Goal: Task Accomplishment & Management: Use online tool/utility

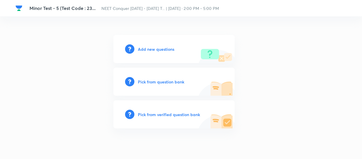
click at [154, 47] on h6 "Add new questions" at bounding box center [156, 49] width 36 height 6
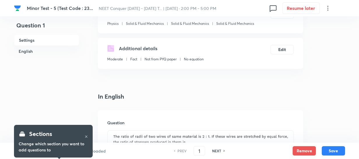
scroll to position [212, 0]
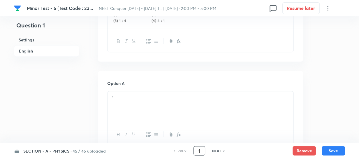
click at [200, 150] on input "1" at bounding box center [199, 151] width 11 height 10
type input "45"
checkbox input "true"
drag, startPoint x: 201, startPoint y: 150, endPoint x: 186, endPoint y: 149, distance: 14.6
click at [186, 149] on div "PREV 45 ​ NEXT" at bounding box center [199, 150] width 75 height 9
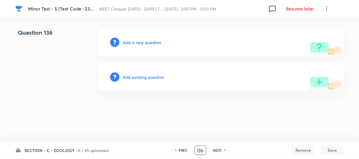
scroll to position [0, 0]
click at [183, 151] on h6 "PREV" at bounding box center [184, 150] width 9 height 5
click at [183, 151] on h6 "PREV" at bounding box center [182, 150] width 9 height 5
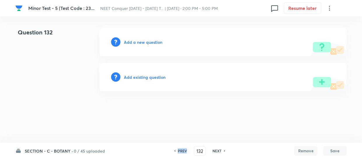
click at [183, 151] on h6 "PREV" at bounding box center [182, 150] width 9 height 5
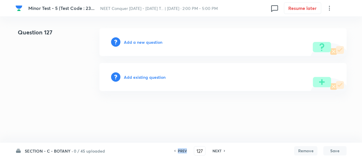
click at [183, 151] on h6 "PREV" at bounding box center [182, 150] width 9 height 5
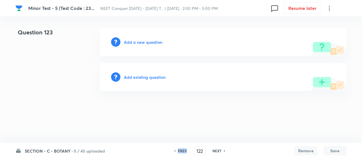
click at [183, 151] on h6 "PREV" at bounding box center [182, 150] width 9 height 5
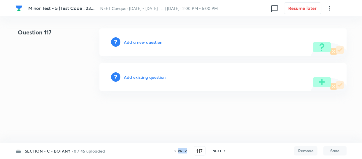
click at [183, 151] on h6 "PREV" at bounding box center [182, 150] width 9 height 5
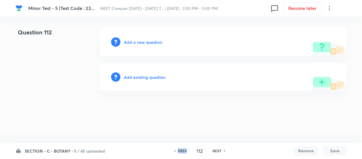
click at [183, 151] on h6 "PREV" at bounding box center [182, 150] width 9 height 5
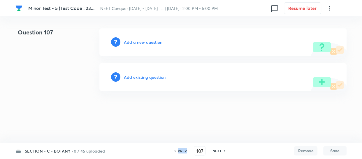
click at [183, 151] on h6 "PREV" at bounding box center [182, 150] width 9 height 5
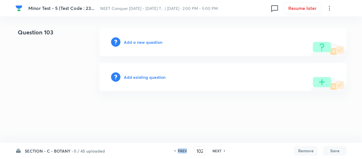
click at [183, 151] on h6 "PREV" at bounding box center [182, 150] width 9 height 5
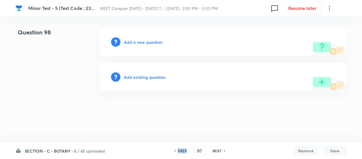
click at [183, 151] on h6 "PREV" at bounding box center [182, 150] width 9 height 5
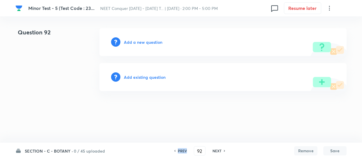
click at [183, 151] on h6 "PREV" at bounding box center [182, 150] width 9 height 5
click at [183, 151] on h6 "PREV" at bounding box center [186, 150] width 9 height 5
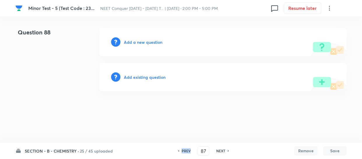
click at [183, 151] on h6 "PREV" at bounding box center [186, 150] width 9 height 5
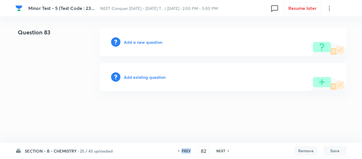
click at [183, 151] on h6 "PREV" at bounding box center [186, 150] width 9 height 5
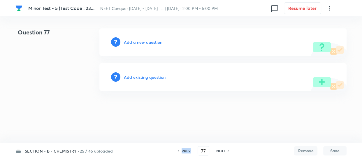
click at [183, 151] on h6 "PREV" at bounding box center [186, 150] width 9 height 5
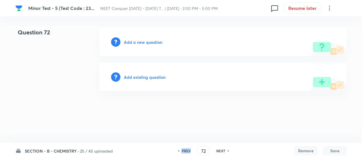
click at [183, 151] on h6 "PREV" at bounding box center [186, 150] width 9 height 5
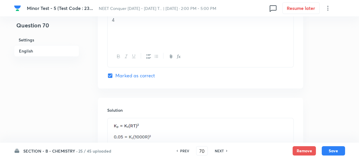
scroll to position [646, 0]
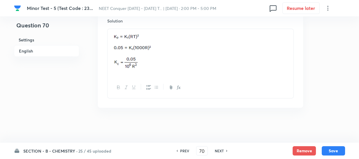
click at [222, 150] on h6 "NEXT" at bounding box center [219, 150] width 9 height 5
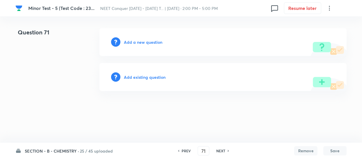
click at [186, 150] on h6 "PREV" at bounding box center [186, 150] width 9 height 5
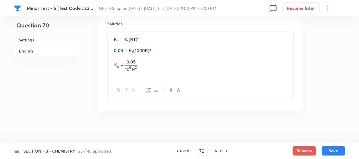
scroll to position [646, 0]
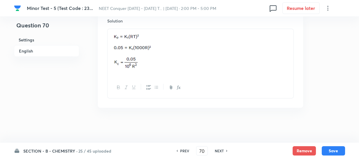
click at [226, 151] on icon at bounding box center [227, 150] width 2 height 3
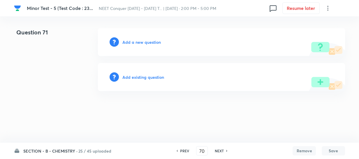
type input "71"
click at [142, 43] on h6 "Add a new question" at bounding box center [143, 42] width 38 height 6
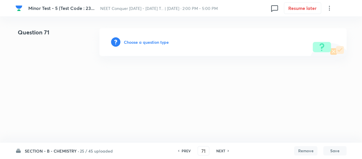
click at [154, 46] on div "Choose a question type" at bounding box center [222, 42] width 247 height 28
click at [155, 41] on h6 "Choose a question type" at bounding box center [146, 42] width 45 height 6
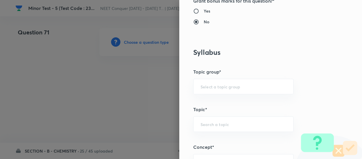
scroll to position [265, 0]
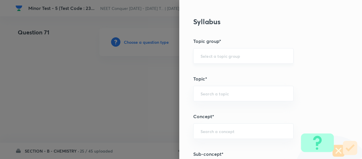
click at [215, 52] on div "​" at bounding box center [243, 55] width 100 height 15
click at [209, 70] on li "Chemistry" at bounding box center [239, 72] width 100 height 10
type input "Chemistry"
click at [211, 91] on input "text" at bounding box center [243, 94] width 86 height 6
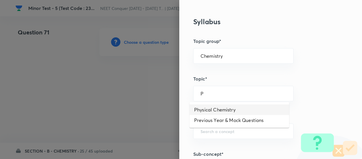
click at [217, 109] on li "Physical Chemistry" at bounding box center [239, 109] width 100 height 10
type input "Physical Chemistry"
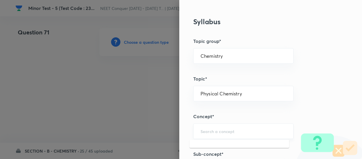
click at [204, 128] on input "text" at bounding box center [243, 131] width 86 height 6
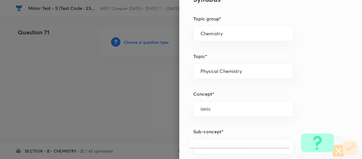
scroll to position [318, 0]
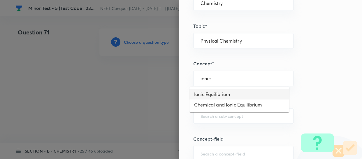
click at [216, 93] on li "Ionic Equilibrium" at bounding box center [239, 94] width 100 height 10
type input "Ionic Equilibrium"
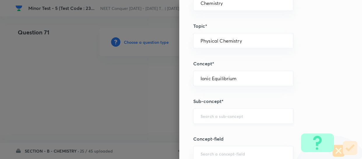
click at [209, 118] on div "​" at bounding box center [243, 115] width 100 height 15
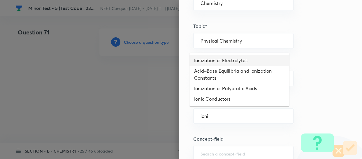
click at [212, 59] on li "Ionization of Electrolytes" at bounding box center [239, 60] width 100 height 10
type input "Ionization of Electrolytes"
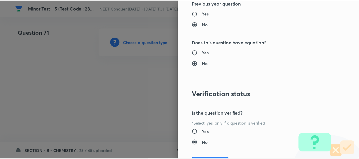
scroll to position [674, 0]
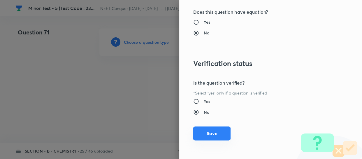
click at [209, 128] on button "Save" at bounding box center [211, 133] width 37 height 14
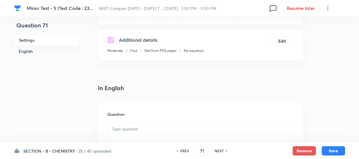
scroll to position [106, 0]
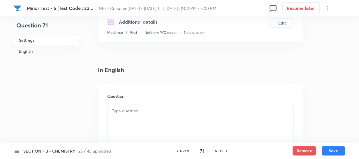
click at [147, 111] on p at bounding box center [200, 111] width 177 height 7
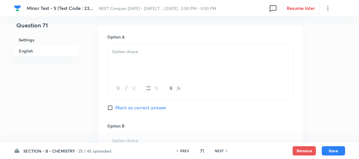
scroll to position [238, 0]
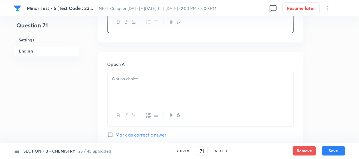
click at [144, 84] on div at bounding box center [201, 88] width 186 height 33
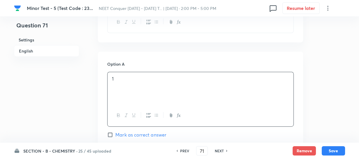
scroll to position [291, 0]
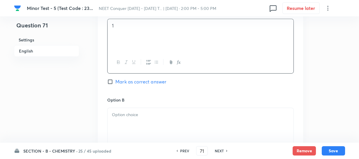
drag, startPoint x: 128, startPoint y: 114, endPoint x: 134, endPoint y: 112, distance: 6.4
click at [128, 114] on p at bounding box center [200, 114] width 177 height 7
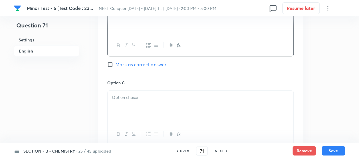
drag, startPoint x: 143, startPoint y: 114, endPoint x: 146, endPoint y: 111, distance: 4.0
click at [143, 114] on div at bounding box center [201, 107] width 186 height 33
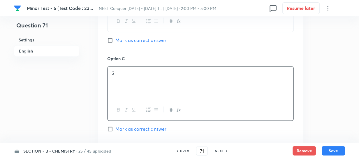
scroll to position [450, 0]
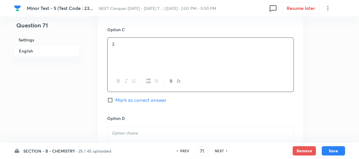
click at [131, 99] on span "Mark as correct answer" at bounding box center [140, 99] width 51 height 7
click at [115, 99] on input "Mark as correct answer" at bounding box center [111, 100] width 8 height 6
checkbox input "true"
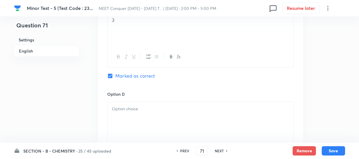
scroll to position [530, 0]
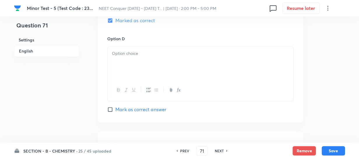
click at [143, 61] on div at bounding box center [201, 63] width 186 height 33
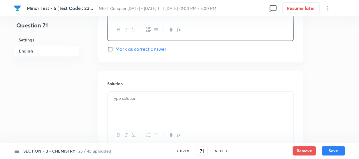
scroll to position [609, 0]
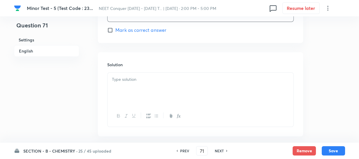
click at [147, 79] on p at bounding box center [200, 79] width 177 height 7
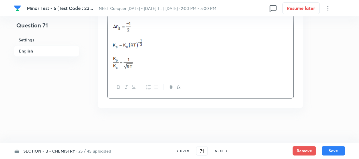
scroll to position [667, 0]
click at [329, 148] on button "Save" at bounding box center [333, 149] width 23 height 9
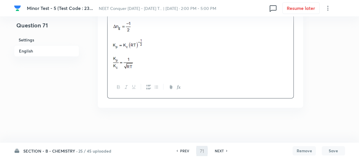
type input "72"
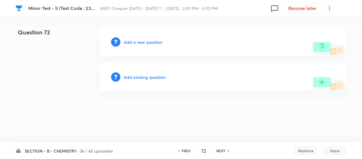
click at [146, 42] on h6 "Add a new question" at bounding box center [143, 42] width 38 height 6
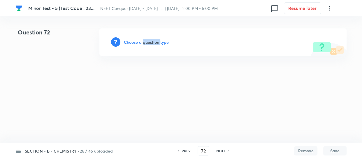
click at [146, 42] on h6 "Choose a question type" at bounding box center [146, 42] width 45 height 6
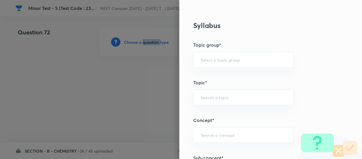
scroll to position [265, 0]
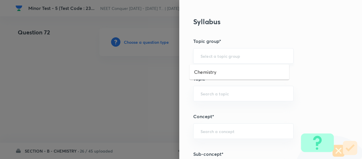
click at [215, 58] on input "text" at bounding box center [243, 56] width 86 height 6
click at [212, 73] on li "Chemistry" at bounding box center [239, 72] width 100 height 10
type input "Chemistry"
click at [215, 91] on input "text" at bounding box center [243, 94] width 86 height 6
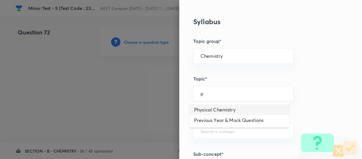
click at [209, 108] on li "Physical Chemistry" at bounding box center [239, 109] width 100 height 10
type input "Physical Chemistry"
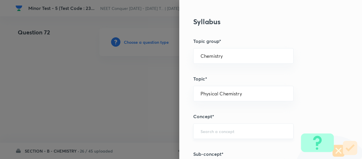
click at [207, 127] on div "​" at bounding box center [243, 130] width 100 height 15
click at [223, 106] on li "Ionic Equilibrium" at bounding box center [239, 103] width 100 height 10
type input "Ionic Equilibrium"
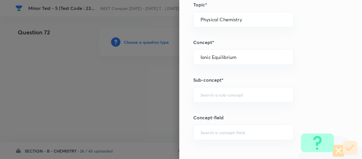
scroll to position [344, 0]
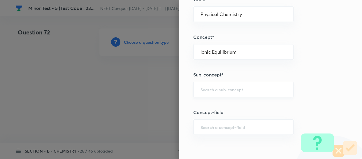
click at [213, 84] on div "​" at bounding box center [243, 89] width 100 height 15
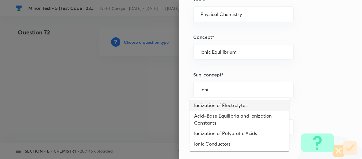
click at [227, 106] on li "Ionization of Electrolytes" at bounding box center [239, 105] width 100 height 10
type input "Ionization of Electrolytes"
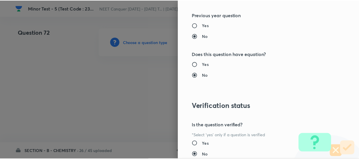
scroll to position [674, 0]
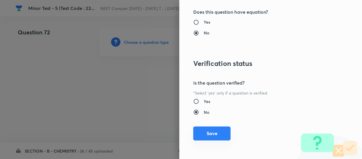
click at [215, 133] on button "Save" at bounding box center [211, 133] width 37 height 14
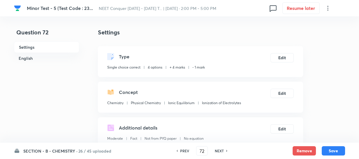
scroll to position [106, 0]
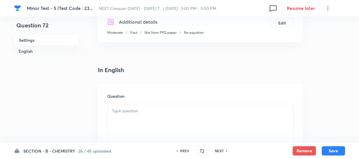
click at [169, 111] on p at bounding box center [200, 111] width 177 height 7
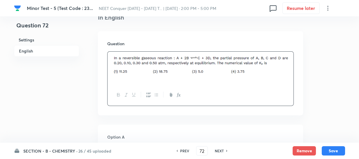
scroll to position [159, 0]
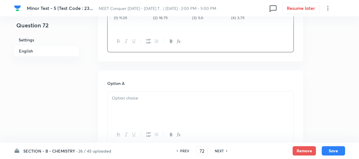
click at [135, 108] on div at bounding box center [201, 107] width 186 height 33
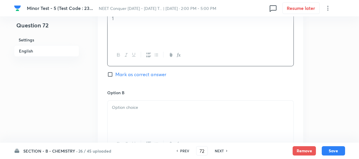
click at [133, 110] on p at bounding box center [200, 107] width 177 height 7
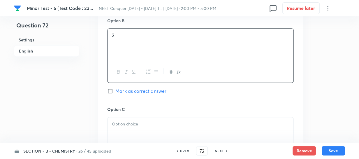
scroll to position [371, 0]
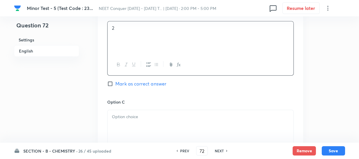
click at [122, 84] on span "Mark as correct answer" at bounding box center [140, 83] width 51 height 7
click at [115, 84] on input "Mark as correct answer" at bounding box center [111, 84] width 8 height 6
checkbox input "true"
click at [128, 116] on p at bounding box center [200, 116] width 177 height 7
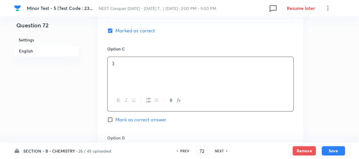
click at [135, 132] on div "Option C 3 Mark as correct answer" at bounding box center [200, 90] width 186 height 89
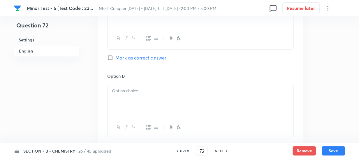
scroll to position [503, 0]
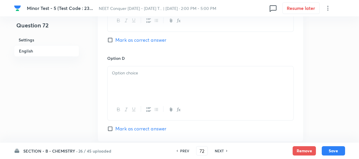
click at [128, 96] on div at bounding box center [201, 82] width 186 height 33
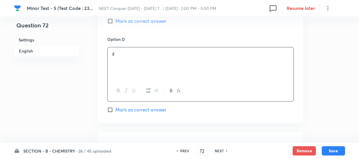
scroll to position [556, 0]
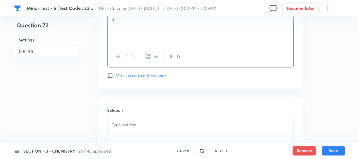
click at [136, 120] on div at bounding box center [201, 134] width 186 height 33
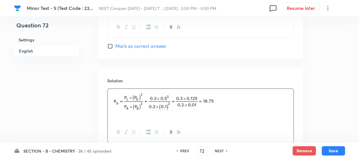
scroll to position [630, 0]
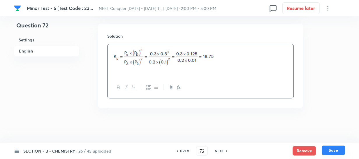
click at [325, 148] on button "Save" at bounding box center [333, 149] width 23 height 9
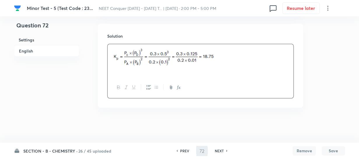
type input "73"
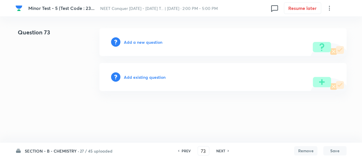
click at [137, 40] on h6 "Add a new question" at bounding box center [143, 42] width 38 height 6
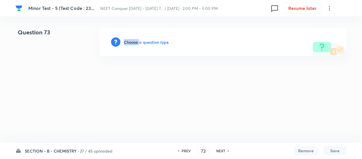
click at [137, 40] on h6 "Choose a question type" at bounding box center [146, 42] width 45 height 6
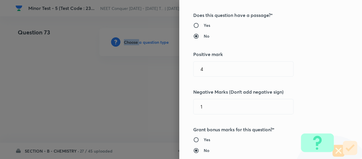
scroll to position [238, 0]
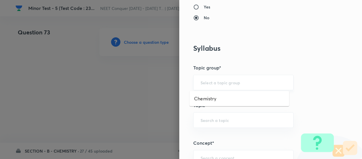
click at [223, 81] on input "text" at bounding box center [243, 83] width 86 height 6
click at [215, 98] on li "Chemistry" at bounding box center [239, 98] width 100 height 10
type input "Chemistry"
click at [213, 118] on input "text" at bounding box center [243, 120] width 86 height 6
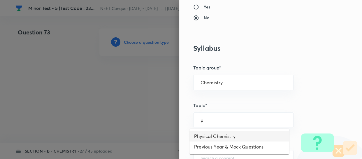
click at [203, 136] on li "Physical Chemistry" at bounding box center [239, 136] width 100 height 10
type input "Physical Chemistry"
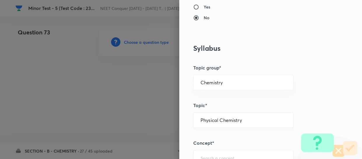
scroll to position [265, 0]
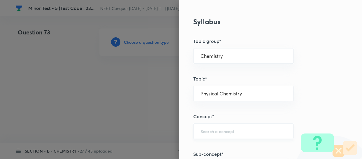
click at [218, 133] on input "text" at bounding box center [243, 131] width 86 height 6
drag, startPoint x: 210, startPoint y: 104, endPoint x: 219, endPoint y: 129, distance: 26.4
click at [210, 104] on li "Ionic Equilibrium" at bounding box center [239, 103] width 100 height 10
type input "Ionic Equilibrium"
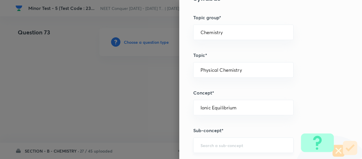
scroll to position [318, 0]
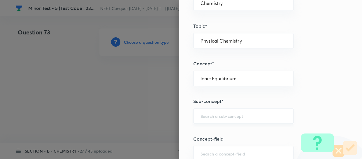
click at [214, 114] on input "text" at bounding box center [243, 116] width 86 height 6
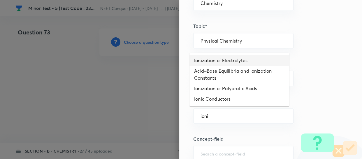
click at [218, 64] on li "Ionization of Electrolytes" at bounding box center [239, 60] width 100 height 10
type input "Ionization of Electrolytes"
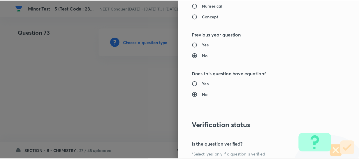
scroll to position [662, 0]
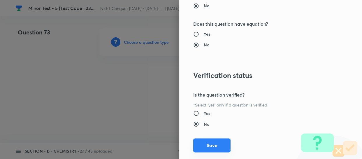
click at [211, 146] on button "Save" at bounding box center [211, 145] width 37 height 14
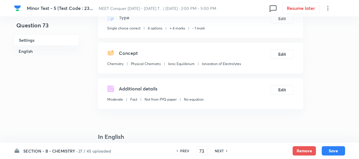
scroll to position [106, 0]
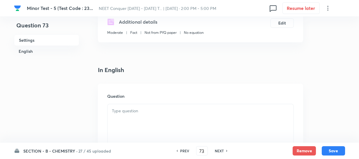
click at [158, 110] on p at bounding box center [200, 111] width 177 height 7
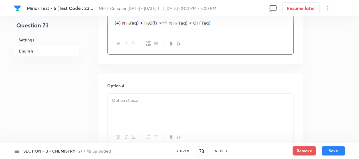
scroll to position [265, 0]
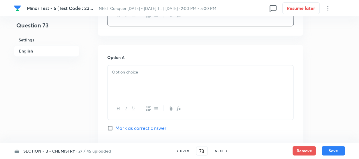
click at [141, 77] on div at bounding box center [201, 81] width 186 height 33
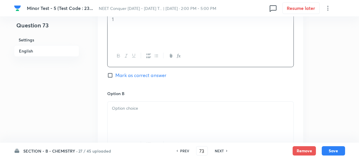
drag, startPoint x: 127, startPoint y: 116, endPoint x: 147, endPoint y: 109, distance: 21.1
click at [127, 116] on div at bounding box center [201, 117] width 186 height 33
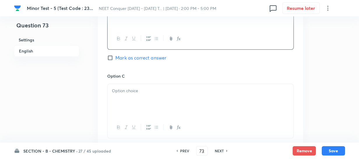
click at [142, 108] on div at bounding box center [201, 100] width 186 height 33
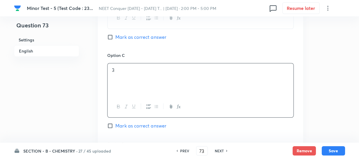
scroll to position [477, 0]
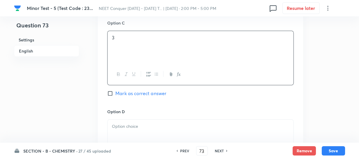
click at [134, 95] on span "Mark as correct answer" at bounding box center [140, 93] width 51 height 7
click at [115, 95] on input "Mark as correct answer" at bounding box center [111, 93] width 8 height 6
checkbox input "true"
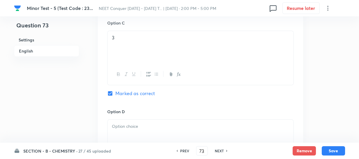
scroll to position [530, 0]
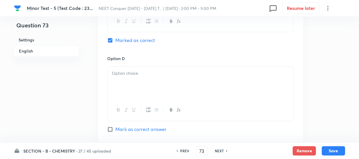
click at [137, 93] on div at bounding box center [201, 82] width 186 height 33
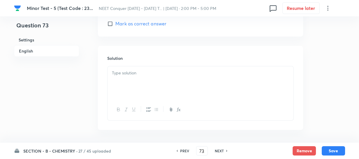
scroll to position [635, 0]
click at [141, 80] on div at bounding box center [201, 82] width 186 height 33
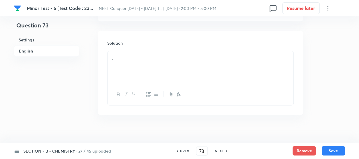
scroll to position [658, 0]
click at [327, 144] on div "SECTION - B - CHEMISTRY · 27 / 45 uploaded PREV 73 ​ NEXT Remove Save" at bounding box center [179, 150] width 331 height 16
click at [330, 150] on button "Save" at bounding box center [333, 149] width 23 height 9
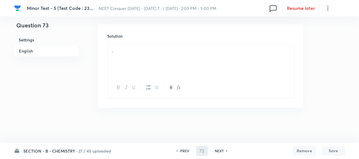
type input "74"
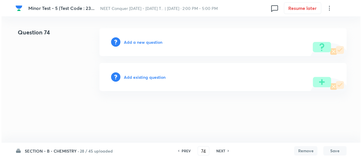
scroll to position [0, 0]
click at [128, 43] on h6 "Add a new question" at bounding box center [143, 42] width 38 height 6
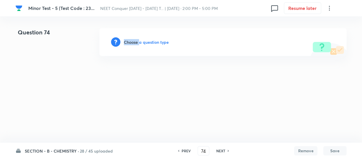
click at [128, 43] on h6 "Choose a question type" at bounding box center [146, 42] width 45 height 6
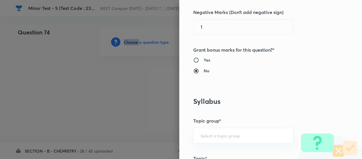
scroll to position [238, 0]
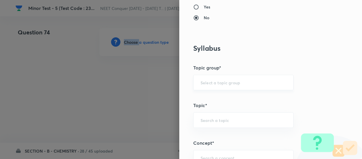
click at [228, 86] on div "​" at bounding box center [243, 82] width 100 height 15
click at [221, 100] on li "Chemistry" at bounding box center [239, 98] width 100 height 10
type input "Chemistry"
click at [216, 119] on input "text" at bounding box center [243, 120] width 86 height 6
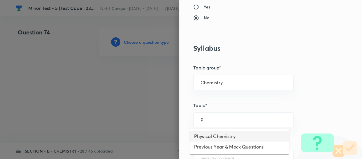
click at [210, 134] on li "Physical Chemistry" at bounding box center [239, 136] width 100 height 10
type input "Physical Chemistry"
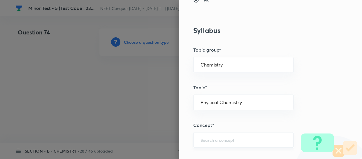
scroll to position [265, 0]
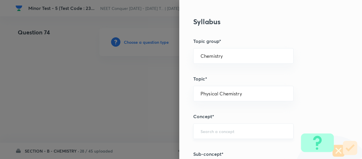
click at [216, 134] on div "​" at bounding box center [243, 130] width 100 height 15
click at [214, 104] on li "Ionic Equilibrium" at bounding box center [239, 103] width 100 height 10
type input "Ionic Equilibrium"
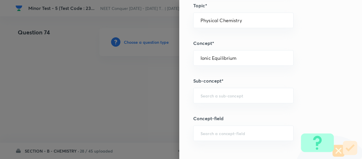
scroll to position [344, 0]
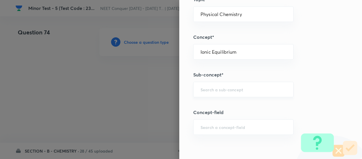
click at [216, 89] on input "text" at bounding box center [243, 90] width 86 height 6
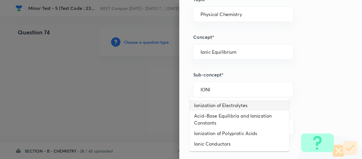
click at [216, 102] on li "Ionization of Electrolytes" at bounding box center [239, 105] width 100 height 10
type input "Ionization of Electrolytes"
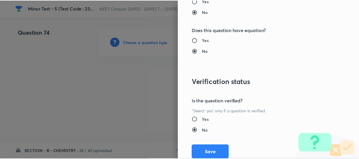
scroll to position [674, 0]
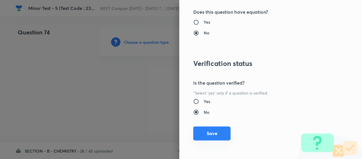
click at [213, 131] on button "Save" at bounding box center [211, 133] width 37 height 14
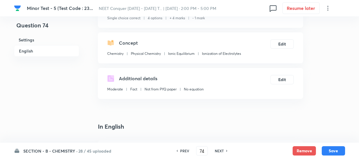
scroll to position [132, 0]
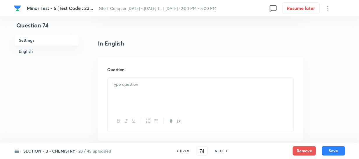
click at [172, 101] on div at bounding box center [201, 93] width 186 height 33
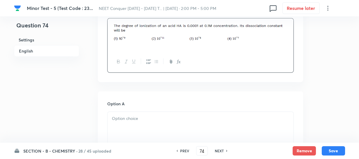
scroll to position [265, 0]
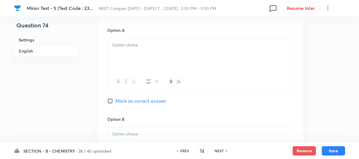
click at [145, 53] on div at bounding box center [201, 54] width 186 height 33
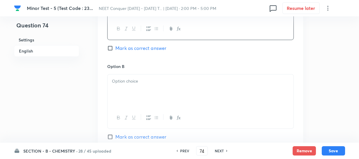
scroll to position [318, 0]
click at [137, 75] on div at bounding box center [201, 90] width 186 height 33
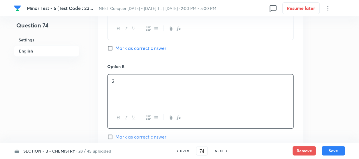
click at [126, 133] on span "Mark as correct answer" at bounding box center [140, 136] width 51 height 7
click at [115, 134] on input "Mark as correct answer" at bounding box center [111, 137] width 8 height 6
checkbox input "true"
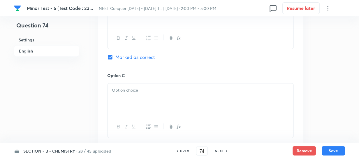
click at [135, 101] on div at bounding box center [201, 99] width 186 height 33
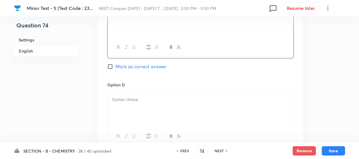
click at [138, 112] on div at bounding box center [201, 109] width 186 height 33
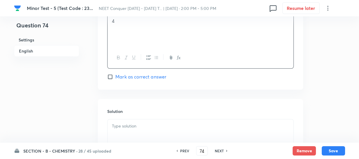
scroll to position [583, 0]
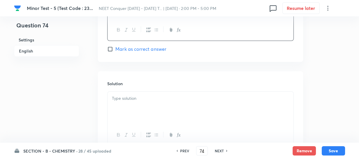
click at [153, 107] on div at bounding box center [201, 107] width 186 height 33
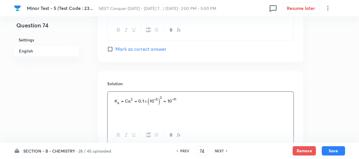
scroll to position [630, 0]
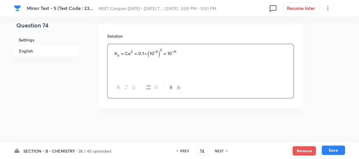
click at [331, 148] on button "Save" at bounding box center [333, 149] width 23 height 9
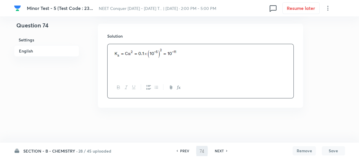
type input "75"
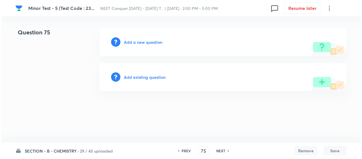
scroll to position [0, 0]
click at [149, 42] on h6 "Add a new question" at bounding box center [143, 42] width 38 height 6
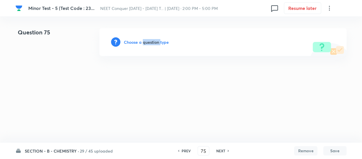
click at [149, 42] on h6 "Choose a question type" at bounding box center [146, 42] width 45 height 6
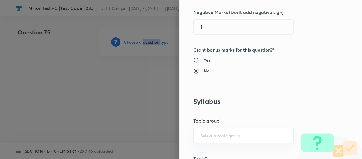
scroll to position [238, 0]
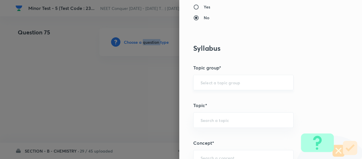
click at [219, 85] on div "​" at bounding box center [243, 82] width 100 height 15
click at [211, 95] on li "Chemistry" at bounding box center [239, 98] width 100 height 10
type input "Chemistry"
click at [210, 114] on div "​" at bounding box center [243, 119] width 100 height 15
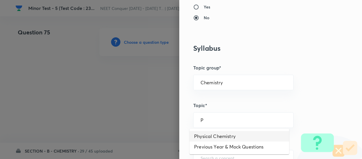
click at [219, 133] on li "Physical Chemistry" at bounding box center [239, 136] width 100 height 10
type input "Physical Chemistry"
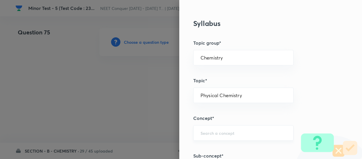
scroll to position [291, 0]
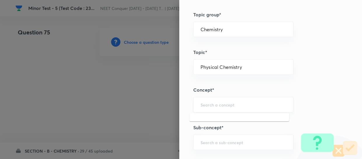
click at [222, 104] on input "text" at bounding box center [243, 105] width 86 height 6
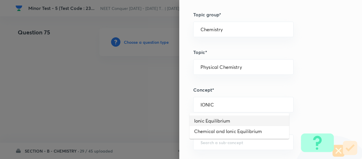
click at [218, 121] on li "Ionic Equilibrium" at bounding box center [239, 120] width 100 height 10
type input "Ionic Equilibrium"
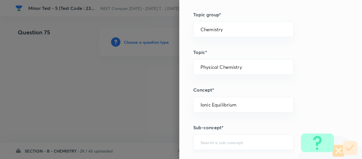
click at [214, 142] on input "text" at bounding box center [243, 142] width 86 height 6
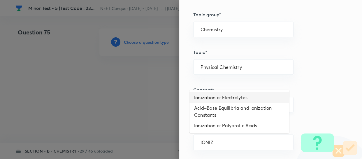
drag, startPoint x: 225, startPoint y: 97, endPoint x: 227, endPoint y: 100, distance: 4.0
click at [225, 97] on li "Ionization of Electrolytes" at bounding box center [239, 97] width 100 height 10
type input "Ionization of Electrolytes"
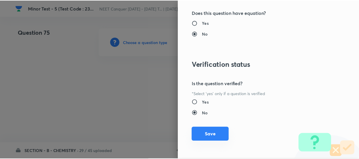
scroll to position [674, 0]
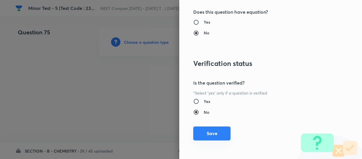
click at [218, 131] on button "Save" at bounding box center [211, 133] width 37 height 14
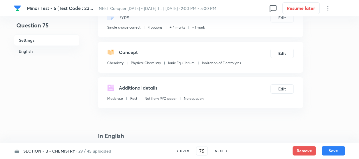
scroll to position [106, 0]
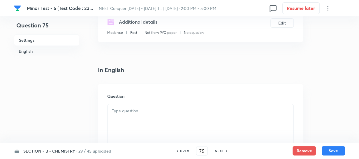
click at [182, 114] on p at bounding box center [200, 111] width 177 height 7
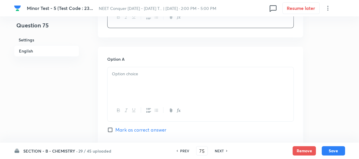
scroll to position [238, 0]
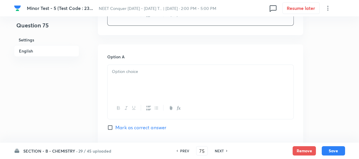
click at [160, 77] on div at bounding box center [201, 81] width 186 height 33
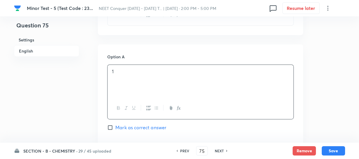
click at [142, 130] on span "Mark as correct answer" at bounding box center [140, 127] width 51 height 7
click at [115, 130] on input "Mark as correct answer" at bounding box center [111, 127] width 8 height 6
checkbox input "true"
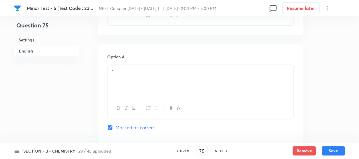
scroll to position [371, 0]
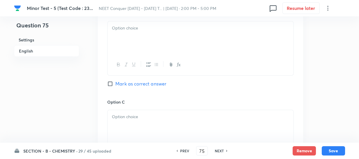
click at [149, 50] on div at bounding box center [201, 37] width 186 height 33
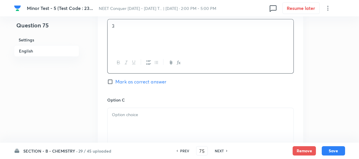
scroll to position [318, 0]
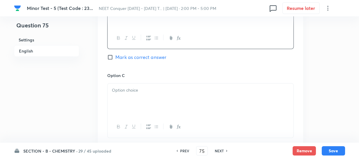
click at [143, 104] on div at bounding box center [201, 99] width 186 height 33
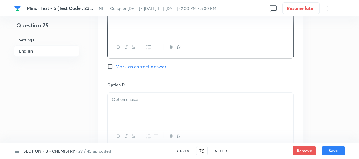
click at [153, 104] on div at bounding box center [201, 109] width 186 height 33
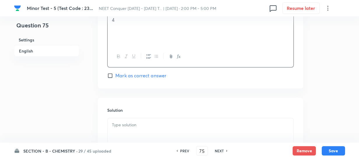
scroll to position [609, 0]
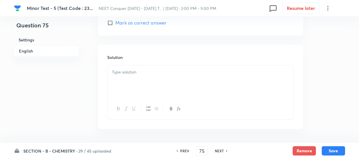
click at [163, 80] on div at bounding box center [201, 81] width 186 height 33
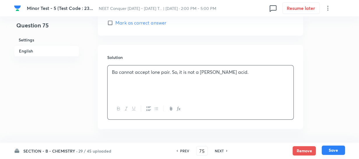
click at [332, 151] on button "Save" at bounding box center [333, 149] width 23 height 9
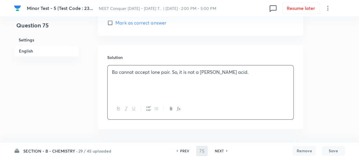
type input "76"
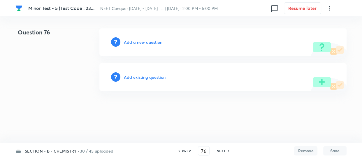
click at [132, 44] on h6 "Add a new question" at bounding box center [143, 42] width 38 height 6
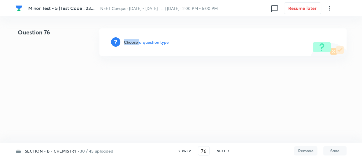
click at [132, 44] on h6 "Choose a question type" at bounding box center [146, 42] width 45 height 6
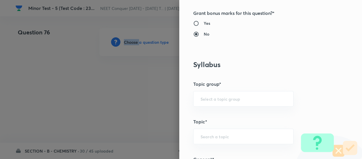
scroll to position [238, 0]
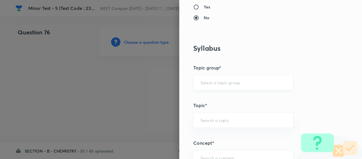
click at [236, 81] on input "text" at bounding box center [243, 83] width 86 height 6
click at [215, 98] on li "Chemistry" at bounding box center [239, 98] width 100 height 10
type input "Chemistry"
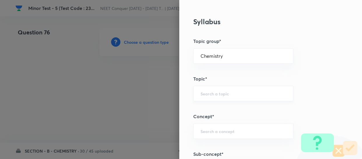
click at [230, 99] on div "​" at bounding box center [243, 93] width 100 height 15
click at [233, 95] on input "text" at bounding box center [243, 94] width 86 height 6
click at [233, 94] on input "text" at bounding box center [243, 94] width 86 height 6
click at [236, 79] on h5 "Topic*" at bounding box center [260, 78] width 135 height 7
click at [230, 93] on input "text" at bounding box center [243, 94] width 86 height 6
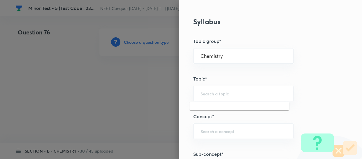
click at [226, 70] on div "Question settings Question type* Single choice correct Number of options* 2 3 4…" at bounding box center [270, 79] width 183 height 159
click at [221, 91] on input "text" at bounding box center [243, 94] width 86 height 6
click at [231, 77] on h5 "Topic*" at bounding box center [260, 78] width 135 height 7
click at [226, 92] on input "text" at bounding box center [243, 94] width 86 height 6
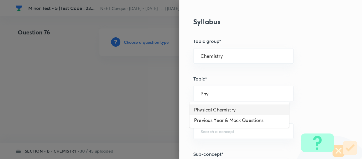
click at [216, 105] on li "Physical Chemistry" at bounding box center [239, 109] width 100 height 10
type input "Physical Chemistry"
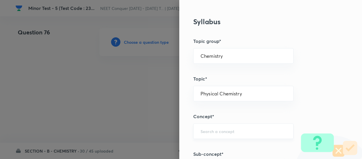
click at [222, 128] on input "text" at bounding box center [243, 131] width 86 height 6
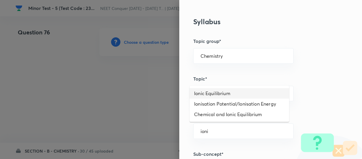
click at [230, 96] on li "Ionic Equilibrium" at bounding box center [239, 93] width 100 height 10
type input "Ionic Equilibrium"
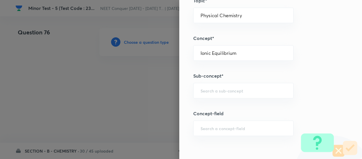
scroll to position [344, 0]
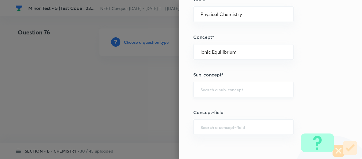
click at [232, 87] on input "text" at bounding box center [243, 90] width 86 height 6
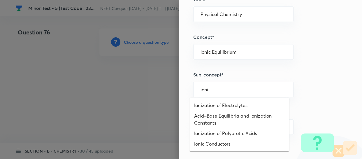
click at [221, 104] on li "Ionization of Electrolytes" at bounding box center [239, 105] width 100 height 10
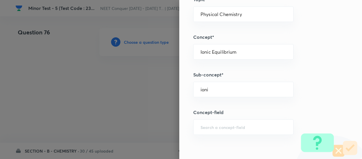
type input "Ionization of Electrolytes"
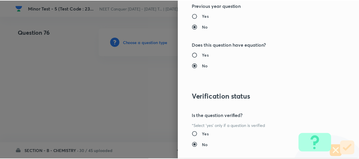
scroll to position [674, 0]
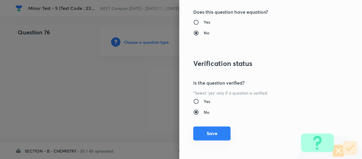
click at [214, 134] on button "Save" at bounding box center [211, 133] width 37 height 14
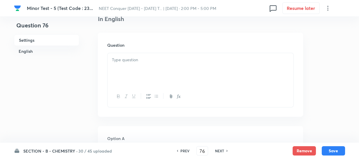
scroll to position [159, 0]
click at [175, 72] on div at bounding box center [201, 67] width 186 height 33
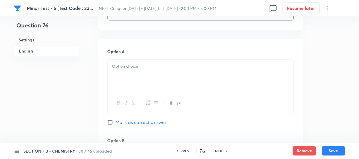
scroll to position [265, 0]
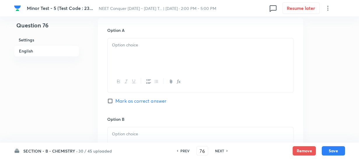
click at [129, 52] on div at bounding box center [201, 54] width 186 height 33
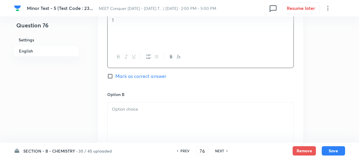
scroll to position [344, 0]
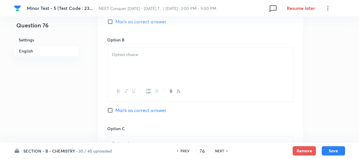
click at [129, 66] on div at bounding box center [201, 64] width 186 height 33
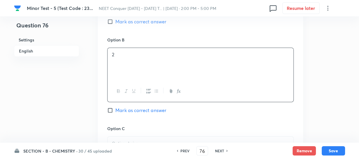
click at [121, 108] on span "Mark as correct answer" at bounding box center [140, 110] width 51 height 7
click at [115, 108] on input "Mark as correct answer" at bounding box center [111, 110] width 8 height 6
checkbox input "true"
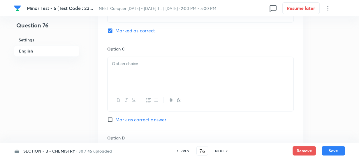
click at [134, 79] on div at bounding box center [201, 73] width 186 height 33
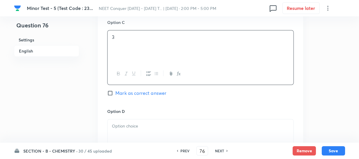
click at [128, 126] on p at bounding box center [200, 126] width 177 height 7
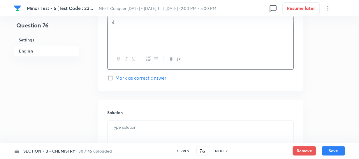
scroll to position [583, 0]
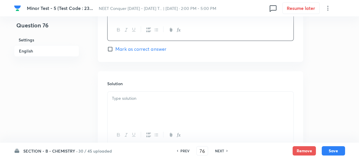
click at [154, 105] on div at bounding box center [201, 107] width 186 height 33
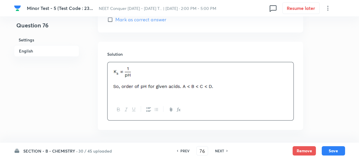
scroll to position [635, 0]
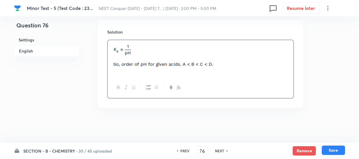
click at [330, 148] on button "Save" at bounding box center [333, 149] width 23 height 9
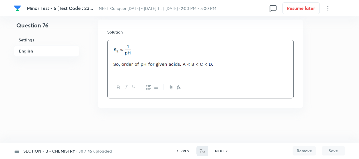
type input "77"
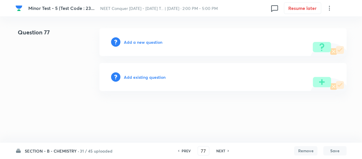
click at [145, 43] on h6 "Add a new question" at bounding box center [143, 42] width 38 height 6
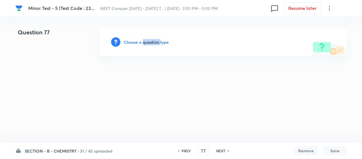
click at [145, 43] on h6 "Choose a question type" at bounding box center [146, 42] width 45 height 6
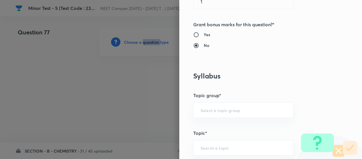
scroll to position [238, 0]
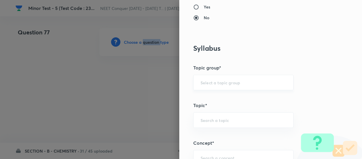
click at [216, 87] on div "​" at bounding box center [243, 82] width 100 height 15
click at [215, 86] on div "​" at bounding box center [243, 82] width 100 height 15
click at [222, 83] on input "text" at bounding box center [243, 83] width 86 height 6
click at [214, 96] on li "Chemistry" at bounding box center [239, 98] width 100 height 10
type input "Chemistry"
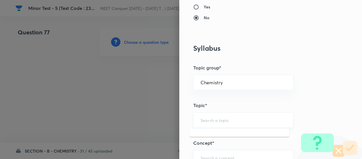
click at [216, 118] on input "text" at bounding box center [243, 120] width 86 height 6
click at [219, 138] on li "Physical Chemistry" at bounding box center [239, 136] width 100 height 10
type input "Physical Chemistry"
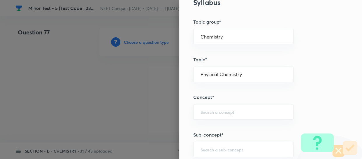
scroll to position [318, 0]
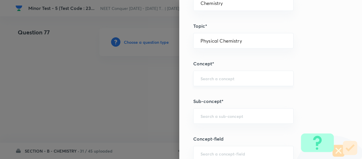
click at [218, 78] on input "text" at bounding box center [243, 78] width 86 height 6
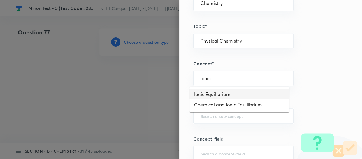
click at [218, 91] on li "Ionic Equilibrium" at bounding box center [239, 94] width 100 height 10
type input "Ionic Equilibrium"
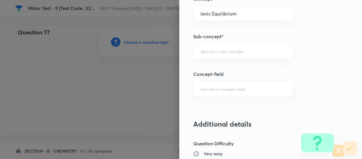
scroll to position [371, 0]
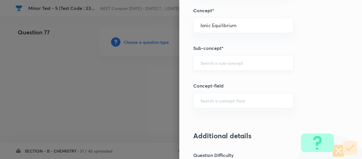
click at [224, 63] on input "text" at bounding box center [243, 63] width 86 height 6
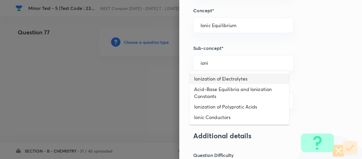
click at [225, 76] on li "Ionization of Electrolytes" at bounding box center [239, 78] width 100 height 10
type input "Ionization of Electrolytes"
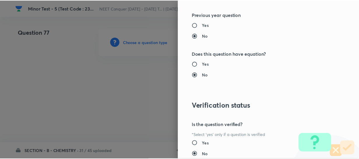
scroll to position [674, 0]
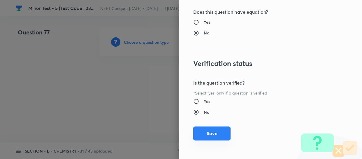
click at [214, 127] on button "Save" at bounding box center [211, 133] width 37 height 14
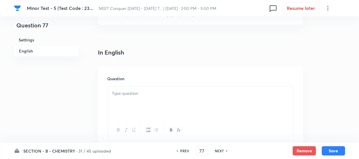
scroll to position [159, 0]
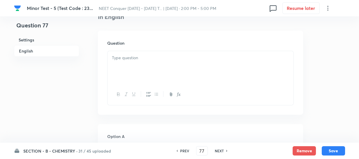
click at [188, 66] on div at bounding box center [201, 67] width 186 height 33
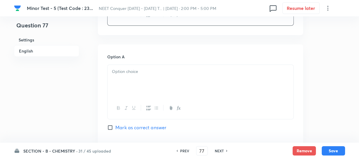
click at [153, 80] on div at bounding box center [201, 81] width 186 height 33
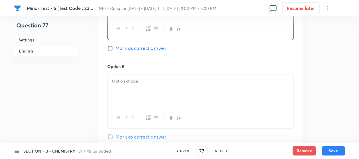
click at [141, 90] on div at bounding box center [201, 90] width 186 height 33
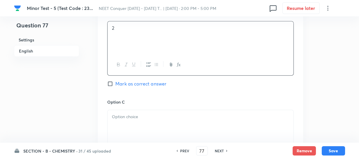
click at [134, 115] on p at bounding box center [200, 116] width 177 height 7
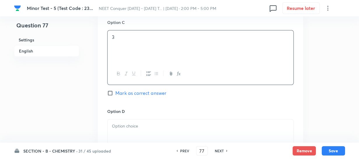
click at [140, 126] on p at bounding box center [200, 126] width 177 height 7
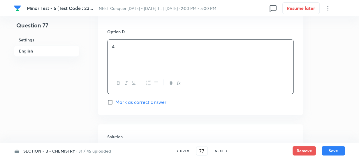
click at [142, 102] on span "Mark as correct answer" at bounding box center [140, 101] width 51 height 7
click at [115, 102] on input "Mark as correct answer" at bounding box center [111, 102] width 8 height 6
checkbox input "true"
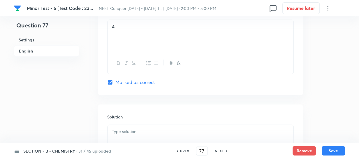
scroll to position [609, 0]
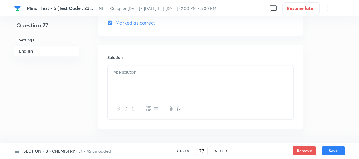
click at [143, 93] on div at bounding box center [201, 81] width 186 height 33
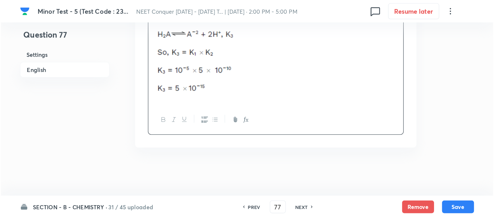
scroll to position [627, 0]
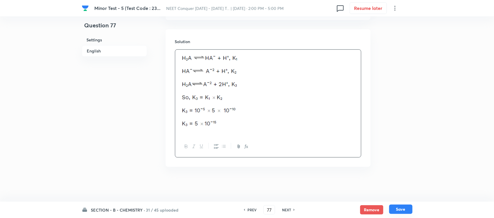
click at [362, 158] on button "Save" at bounding box center [401, 209] width 23 height 9
type input "78"
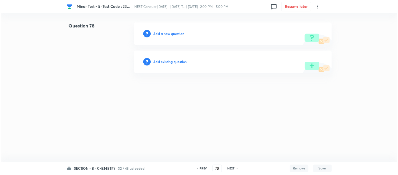
scroll to position [0, 0]
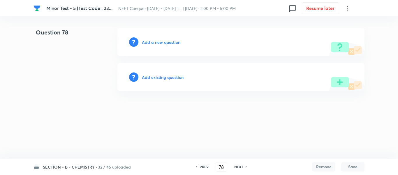
click at [154, 42] on h6 "Add a new question" at bounding box center [161, 42] width 38 height 6
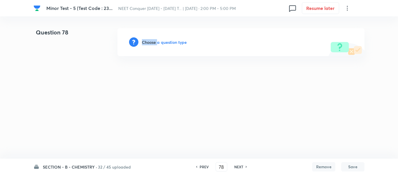
click at [154, 42] on h6 "Choose a question type" at bounding box center [164, 42] width 45 height 6
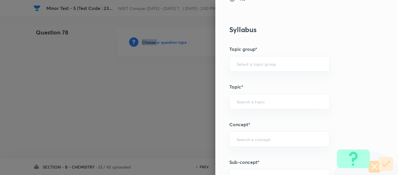
scroll to position [262, 0]
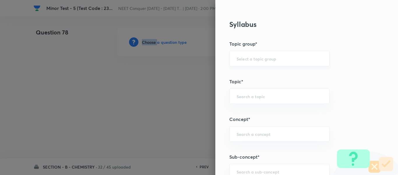
click at [247, 54] on div "​" at bounding box center [279, 58] width 100 height 15
click at [246, 77] on li "Chemistry" at bounding box center [275, 75] width 100 height 10
type input "Chemistry"
click at [250, 97] on input "text" at bounding box center [280, 96] width 86 height 6
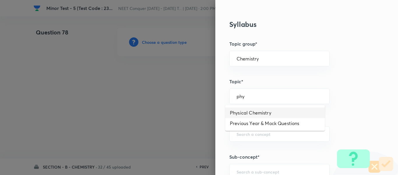
click at [251, 113] on li "Physical Chemistry" at bounding box center [275, 112] width 100 height 10
type input "Physical Chemistry"
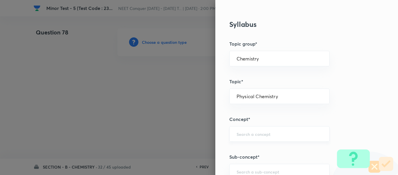
click at [250, 130] on div "​" at bounding box center [279, 133] width 100 height 15
click at [254, 151] on li "Ionic Equilibrium" at bounding box center [275, 150] width 100 height 10
type input "Ionic Equilibrium"
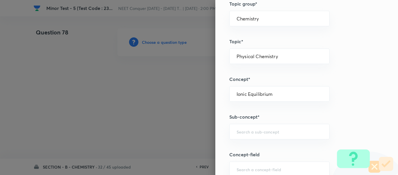
scroll to position [320, 0]
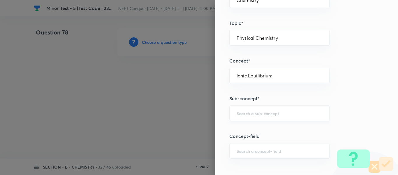
click at [255, 116] on input "text" at bounding box center [280, 113] width 86 height 6
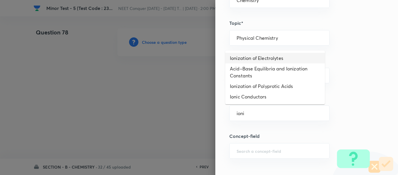
click at [261, 59] on li "Ionization of Electrolytes" at bounding box center [275, 58] width 100 height 10
type input "Ionization of Electrolytes"
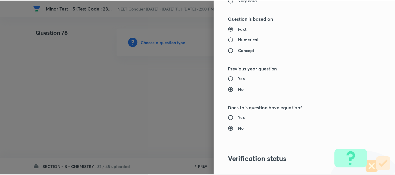
scroll to position [659, 0]
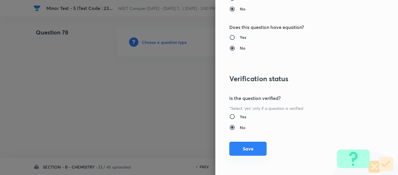
click at [246, 148] on button "Save" at bounding box center [247, 148] width 37 height 14
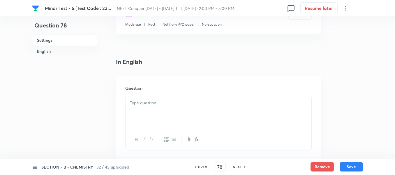
scroll to position [117, 0]
click at [199, 111] on div at bounding box center [219, 109] width 186 height 33
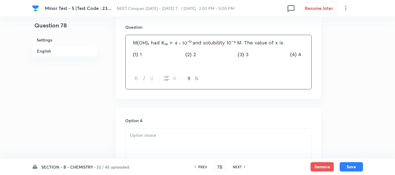
scroll to position [233, 0]
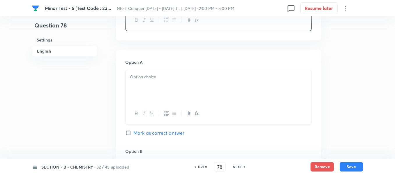
drag, startPoint x: 177, startPoint y: 97, endPoint x: 181, endPoint y: 92, distance: 6.2
click at [177, 96] on div at bounding box center [219, 86] width 186 height 33
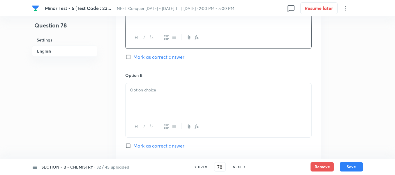
scroll to position [320, 0]
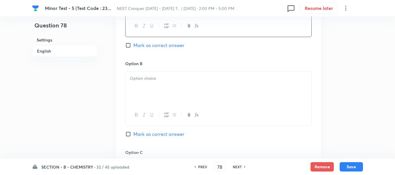
click at [161, 94] on div at bounding box center [219, 87] width 186 height 33
click at [149, 134] on span "Mark as correct answer" at bounding box center [158, 133] width 51 height 7
click at [133, 134] on input "Mark as correct answer" at bounding box center [129, 134] width 8 height 6
checkbox input "true"
click at [152, 91] on div at bounding box center [219, 89] width 186 height 33
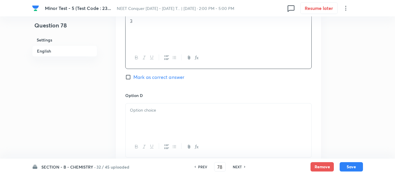
drag, startPoint x: 154, startPoint y: 115, endPoint x: 158, endPoint y: 115, distance: 3.2
click at [155, 115] on div at bounding box center [219, 119] width 186 height 33
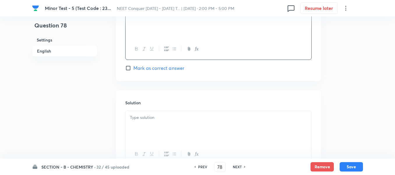
scroll to position [583, 0]
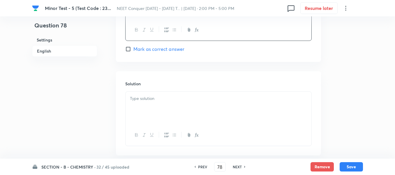
click at [167, 112] on div at bounding box center [219, 107] width 186 height 33
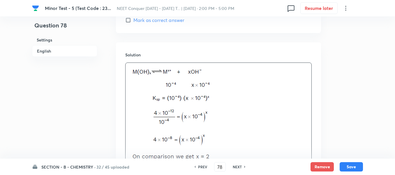
scroll to position [686, 0]
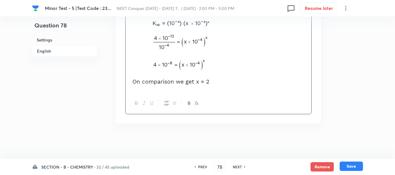
click at [352, 158] on button "Save" at bounding box center [351, 165] width 23 height 9
type input "79"
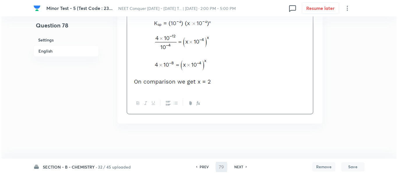
scroll to position [0, 0]
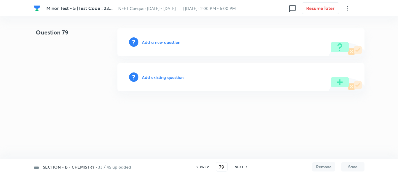
click at [165, 40] on h6 "Add a new question" at bounding box center [161, 42] width 38 height 6
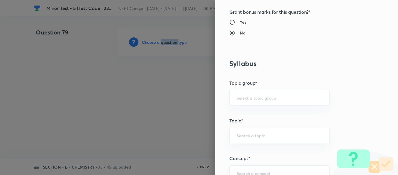
scroll to position [233, 0]
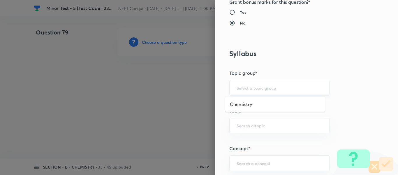
click at [238, 85] on input "text" at bounding box center [280, 88] width 86 height 6
click at [245, 98] on ul "Chemistry" at bounding box center [275, 103] width 100 height 15
drag, startPoint x: 249, startPoint y: 103, endPoint x: 253, endPoint y: 113, distance: 11.1
click at [249, 104] on li "Chemistry" at bounding box center [275, 104] width 100 height 10
type input "Chemistry"
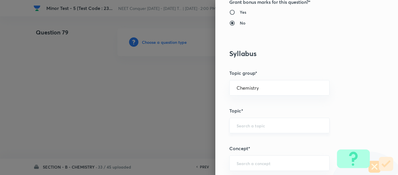
click at [258, 125] on input "text" at bounding box center [280, 125] width 86 height 6
click at [254, 143] on li "Physical Chemistry" at bounding box center [275, 141] width 100 height 10
type input "Physical Chemistry"
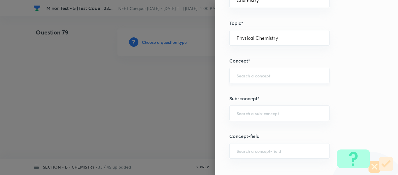
click at [260, 77] on input "text" at bounding box center [280, 76] width 86 height 6
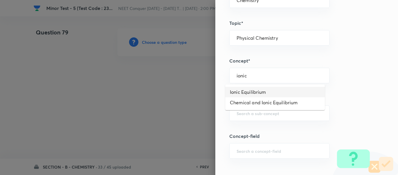
click at [253, 91] on li "Ionic Equilibrium" at bounding box center [275, 92] width 100 height 10
type input "Ionic Equilibrium"
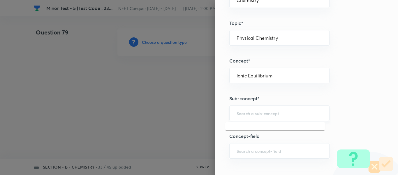
click at [250, 114] on input "text" at bounding box center [280, 113] width 86 height 6
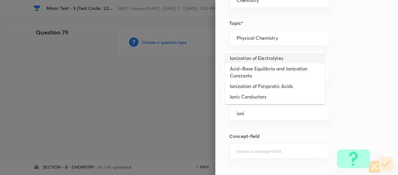
drag, startPoint x: 253, startPoint y: 57, endPoint x: 253, endPoint y: 63, distance: 6.1
click at [253, 58] on li "Ionization of Electrolytes" at bounding box center [275, 58] width 100 height 10
type input "Ionization of Electrolytes"
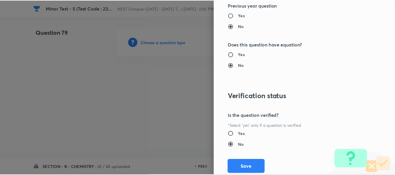
scroll to position [659, 0]
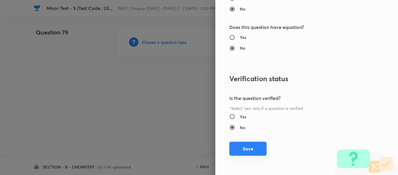
drag, startPoint x: 245, startPoint y: 151, endPoint x: 244, endPoint y: 127, distance: 24.8
click at [245, 151] on button "Save" at bounding box center [247, 148] width 37 height 14
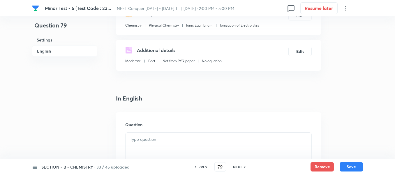
scroll to position [175, 0]
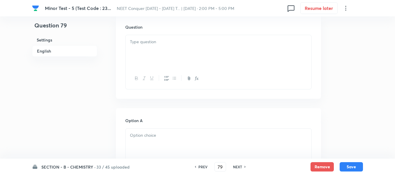
click at [179, 55] on div at bounding box center [219, 51] width 186 height 33
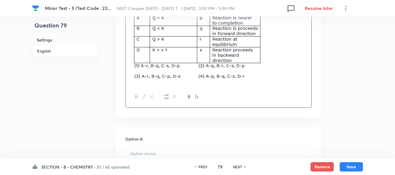
scroll to position [262, 0]
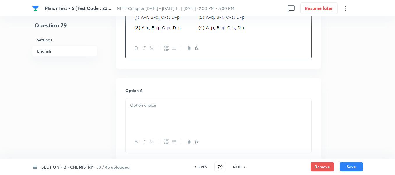
click at [165, 107] on p at bounding box center [218, 105] width 177 height 7
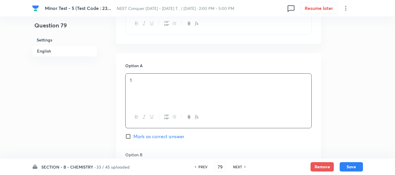
scroll to position [350, 0]
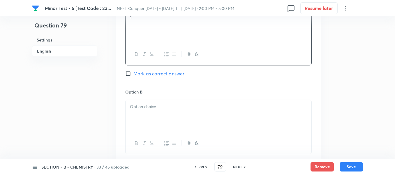
click at [142, 72] on span "Mark as correct answer" at bounding box center [158, 73] width 51 height 7
click at [133, 72] on input "Mark as correct answer" at bounding box center [129, 74] width 8 height 6
checkbox input "true"
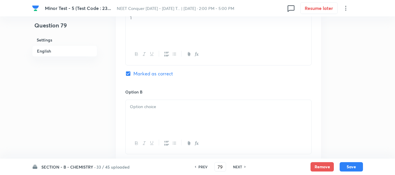
click at [141, 116] on div at bounding box center [219, 116] width 186 height 33
click at [159, 116] on div at bounding box center [219, 117] width 186 height 33
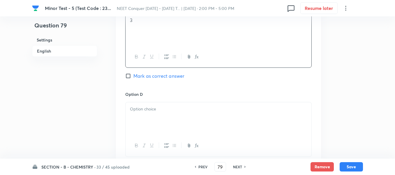
click at [168, 121] on div at bounding box center [219, 118] width 186 height 33
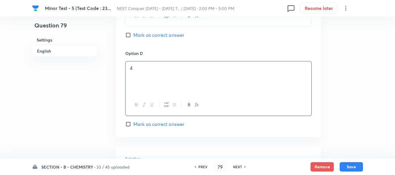
scroll to position [641, 0]
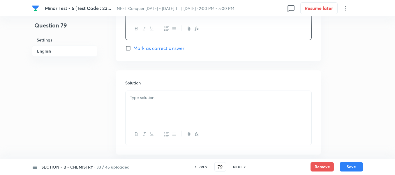
click at [171, 104] on div at bounding box center [219, 107] width 186 height 33
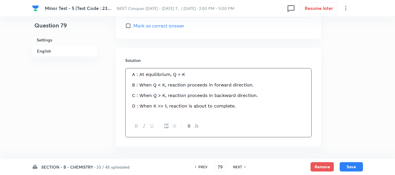
scroll to position [686, 0]
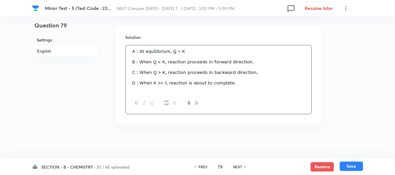
click at [347, 158] on button "Save" at bounding box center [351, 165] width 23 height 9
type input "80"
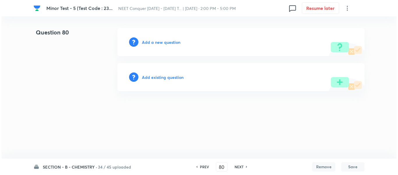
scroll to position [0, 0]
click at [174, 44] on h6 "Add a new question" at bounding box center [161, 42] width 38 height 6
click at [174, 44] on h6 "Choose a question type" at bounding box center [164, 42] width 45 height 6
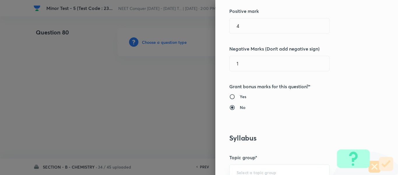
scroll to position [204, 0]
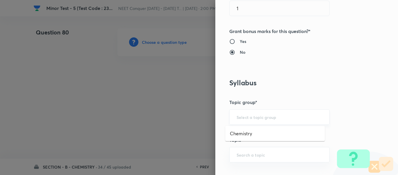
drag, startPoint x: 263, startPoint y: 118, endPoint x: 259, endPoint y: 121, distance: 5.0
click at [263, 118] on input "text" at bounding box center [280, 117] width 86 height 6
drag, startPoint x: 255, startPoint y: 129, endPoint x: 255, endPoint y: 135, distance: 6.1
click at [255, 130] on li "Chemistry" at bounding box center [275, 133] width 100 height 10
type input "Chemistry"
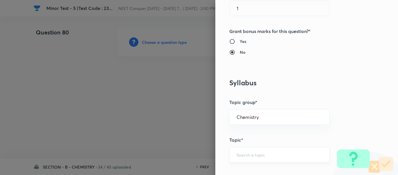
click at [247, 149] on div "​" at bounding box center [279, 154] width 100 height 15
click at [256, 132] on ul "Physical Chemistry" at bounding box center [275, 137] width 100 height 15
click at [255, 136] on li "Physical Chemistry" at bounding box center [275, 138] width 100 height 10
type input "Physical Chemistry"
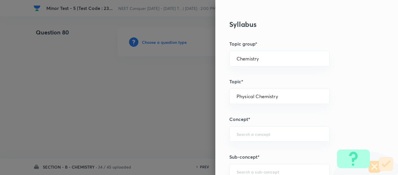
scroll to position [291, 0]
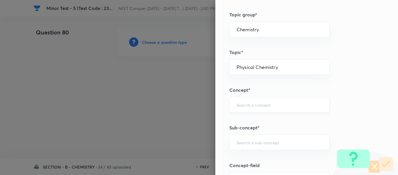
click at [266, 103] on input "text" at bounding box center [280, 105] width 86 height 6
click at [255, 118] on li "Ionic Equilibrium" at bounding box center [275, 121] width 100 height 10
type input "Ionic Equilibrium"
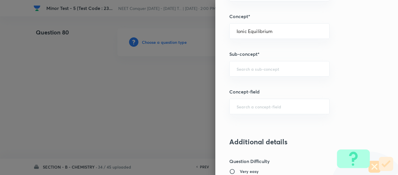
scroll to position [379, 0]
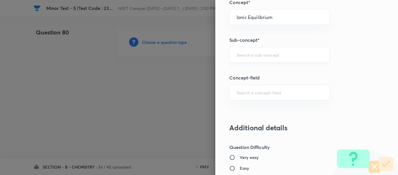
click at [248, 56] on input "text" at bounding box center [280, 55] width 86 height 6
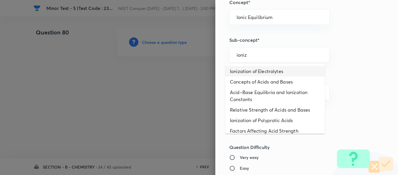
click at [270, 71] on li "Ionization of Electrolytes" at bounding box center [275, 71] width 100 height 10
type input "Ionization of Electrolytes"
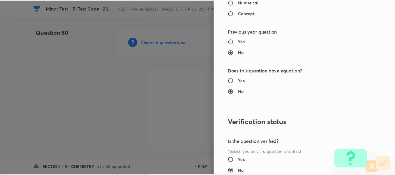
scroll to position [659, 0]
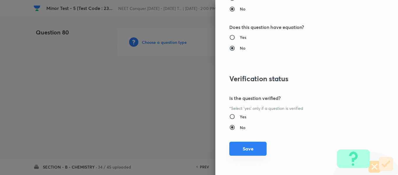
click at [238, 147] on button "Save" at bounding box center [247, 148] width 37 height 14
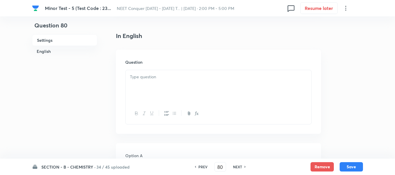
scroll to position [146, 0]
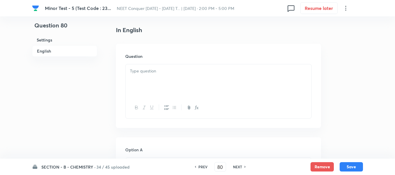
click at [173, 89] on div at bounding box center [219, 80] width 186 height 33
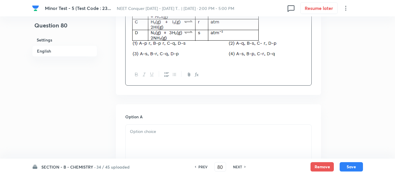
scroll to position [291, 0]
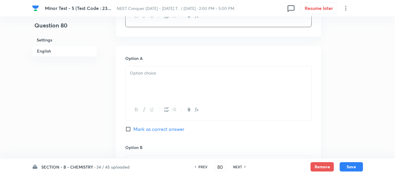
click at [197, 82] on div at bounding box center [219, 82] width 186 height 33
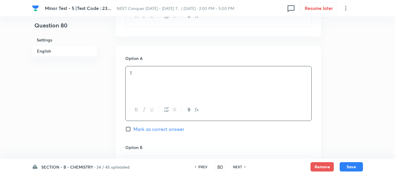
click at [133, 128] on input "Mark as correct answer" at bounding box center [129, 129] width 8 height 6
checkbox input "true"
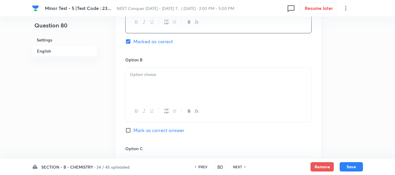
click at [168, 78] on div at bounding box center [219, 84] width 186 height 33
click at [173, 87] on div at bounding box center [219, 85] width 186 height 33
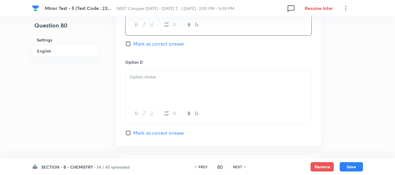
click at [167, 90] on div at bounding box center [219, 86] width 186 height 33
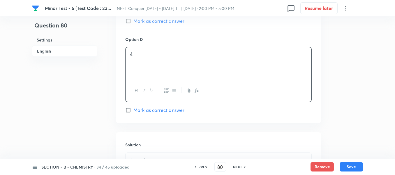
scroll to position [612, 0]
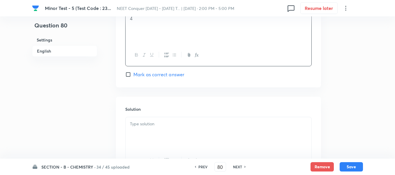
click at [157, 122] on p at bounding box center [218, 123] width 177 height 7
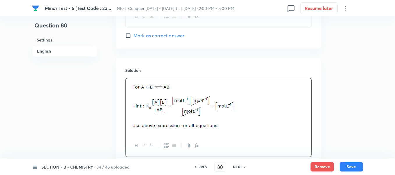
scroll to position [693, 0]
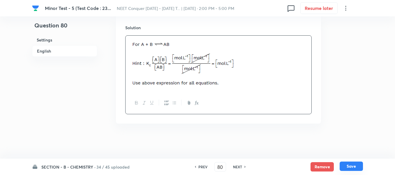
click at [353, 158] on button "Save" at bounding box center [351, 165] width 23 height 9
type input "81"
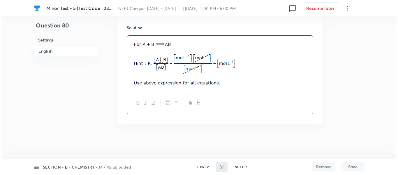
scroll to position [0, 0]
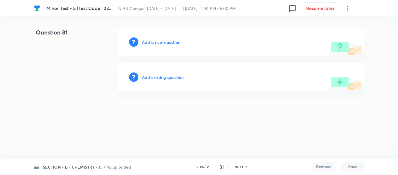
click at [156, 40] on h6 "Add a new question" at bounding box center [161, 42] width 38 height 6
click at [156, 40] on h6 "Choose a question type" at bounding box center [164, 42] width 45 height 6
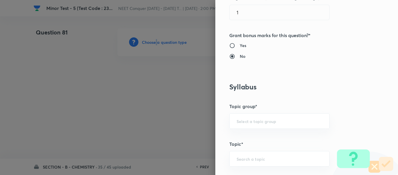
scroll to position [262, 0]
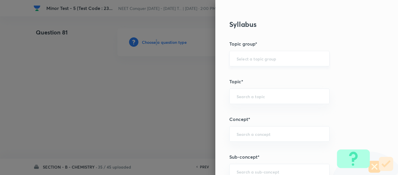
click at [251, 63] on div "​" at bounding box center [279, 58] width 100 height 15
drag, startPoint x: 243, startPoint y: 73, endPoint x: 248, endPoint y: 87, distance: 15.2
click at [244, 73] on li "Chemistry" at bounding box center [275, 75] width 100 height 10
type input "Chemistry"
click at [249, 95] on input "text" at bounding box center [280, 96] width 86 height 6
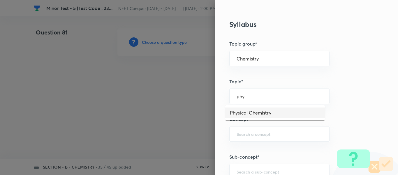
click at [253, 114] on li "Physical Chemistry" at bounding box center [275, 112] width 100 height 10
type input "Physical Chemistry"
click at [253, 133] on input "text" at bounding box center [280, 134] width 86 height 6
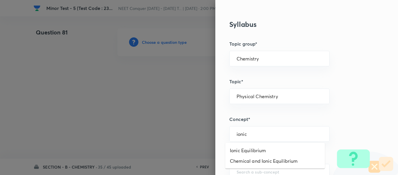
drag, startPoint x: 253, startPoint y: 147, endPoint x: 256, endPoint y: 146, distance: 3.4
click at [253, 147] on li "Ionic Equilibrium" at bounding box center [275, 150] width 100 height 10
type input "Ionic Equilibrium"
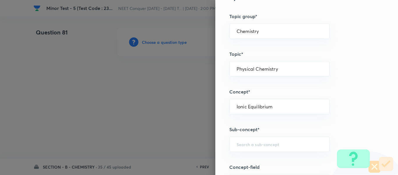
scroll to position [320, 0]
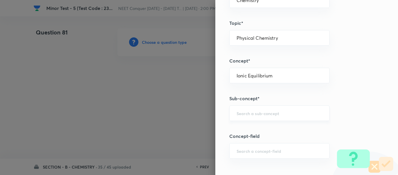
click at [259, 113] on input "text" at bounding box center [280, 113] width 86 height 6
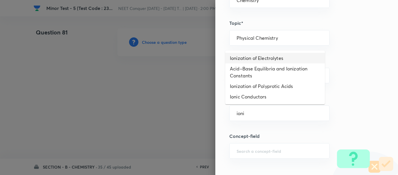
click at [252, 55] on li "Ionization of Electrolytes" at bounding box center [275, 58] width 100 height 10
type input "Ionization of Electrolytes"
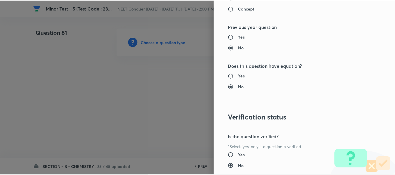
scroll to position [659, 0]
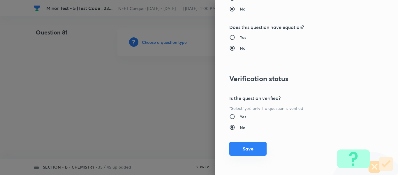
click at [248, 148] on button "Save" at bounding box center [247, 148] width 37 height 14
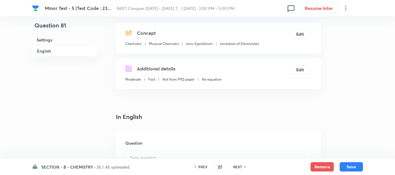
scroll to position [146, 0]
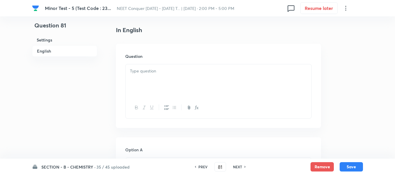
click at [170, 87] on div at bounding box center [219, 80] width 186 height 33
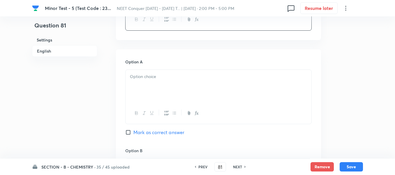
scroll to position [262, 0]
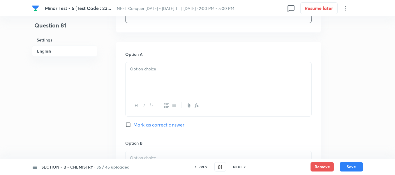
click at [172, 78] on div at bounding box center [219, 78] width 186 height 33
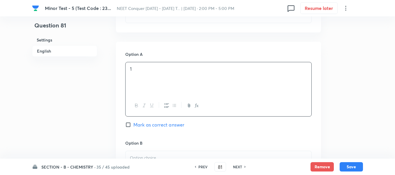
drag, startPoint x: 132, startPoint y: 126, endPoint x: 155, endPoint y: 122, distance: 23.6
click at [132, 126] on input "Mark as correct answer" at bounding box center [129, 124] width 8 height 6
checkbox input "true"
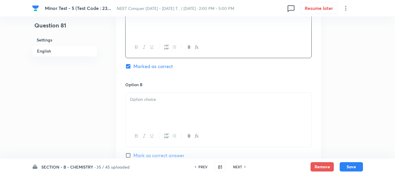
click at [167, 102] on p at bounding box center [218, 99] width 177 height 7
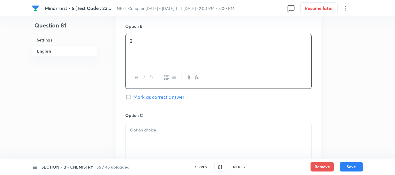
click at [166, 130] on p at bounding box center [218, 129] width 177 height 7
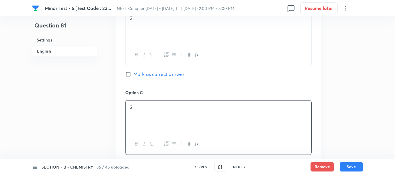
scroll to position [466, 0]
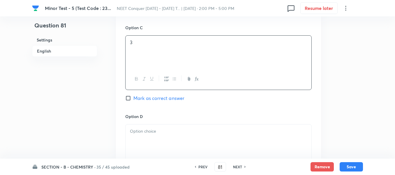
click at [158, 136] on div at bounding box center [219, 140] width 186 height 33
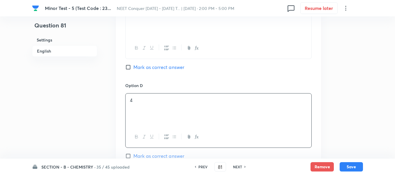
scroll to position [554, 0]
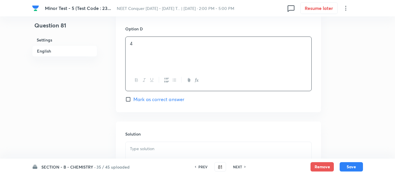
click at [177, 145] on div at bounding box center [219, 158] width 186 height 33
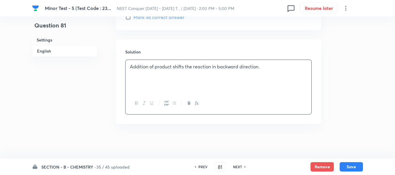
scroll to position [636, 0]
click at [353, 158] on button "Save" at bounding box center [351, 165] width 23 height 9
type input "82"
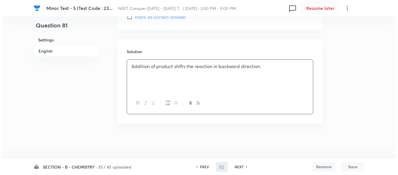
scroll to position [0, 0]
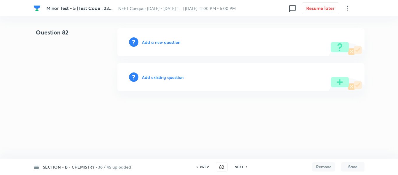
click at [160, 40] on h6 "Add a new question" at bounding box center [161, 42] width 38 height 6
click at [160, 40] on h6 "Choose a question type" at bounding box center [164, 42] width 45 height 6
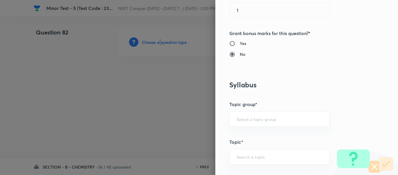
scroll to position [233, 0]
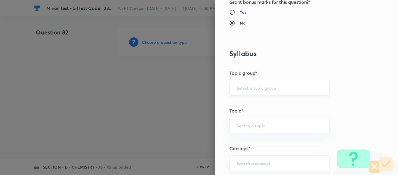
click at [270, 88] on input "text" at bounding box center [280, 88] width 86 height 6
click at [249, 106] on li "Chemistry" at bounding box center [275, 104] width 100 height 10
type input "Chemistry"
click at [247, 123] on input "text" at bounding box center [280, 125] width 86 height 6
click at [247, 144] on li "Physical Chemistry" at bounding box center [275, 141] width 100 height 10
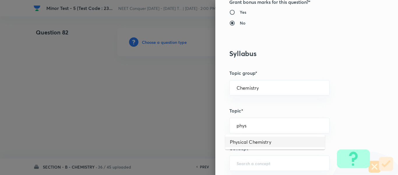
type input "Physical Chemistry"
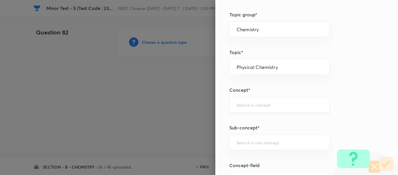
click at [266, 110] on div "​" at bounding box center [279, 104] width 100 height 15
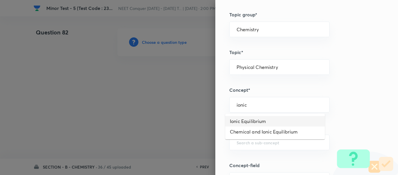
click at [259, 124] on li "Ionic Equilibrium" at bounding box center [275, 121] width 100 height 10
type input "Ionic Equilibrium"
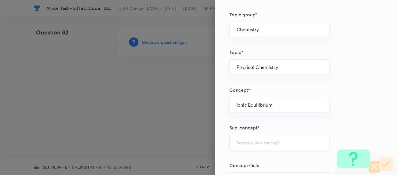
click at [252, 137] on div "​" at bounding box center [279, 141] width 100 height 15
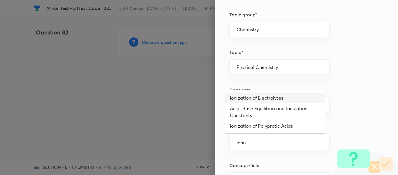
click at [259, 97] on li "Ionization of Electrolytes" at bounding box center [275, 97] width 100 height 10
type input "Ionization of Electrolytes"
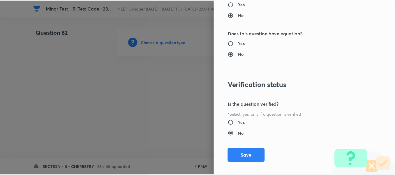
scroll to position [659, 0]
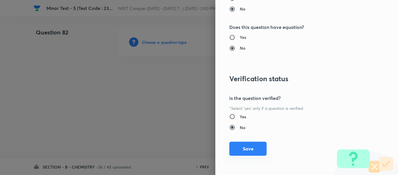
click at [241, 143] on button "Save" at bounding box center [247, 148] width 37 height 14
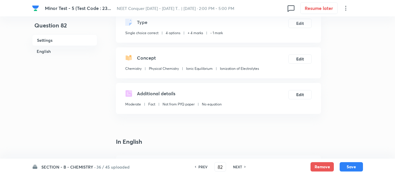
scroll to position [117, 0]
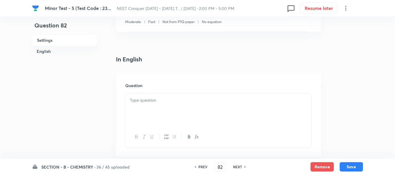
click at [166, 107] on div at bounding box center [219, 109] width 186 height 33
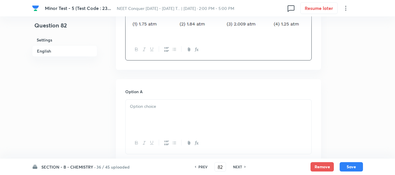
scroll to position [204, 0]
click at [195, 106] on p at bounding box center [218, 106] width 177 height 7
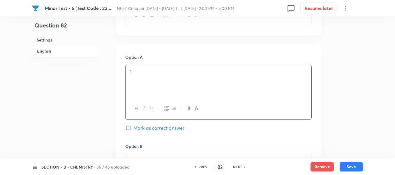
scroll to position [291, 0]
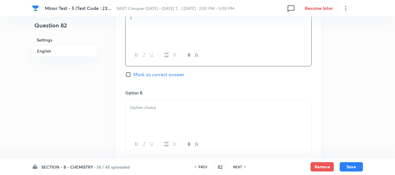
click at [152, 75] on span "Mark as correct answer" at bounding box center [158, 74] width 51 height 7
click at [133, 75] on input "Mark as correct answer" at bounding box center [129, 74] width 8 height 6
checkbox input "true"
click at [145, 114] on div at bounding box center [219, 117] width 186 height 33
click at [169, 119] on div at bounding box center [219, 118] width 186 height 33
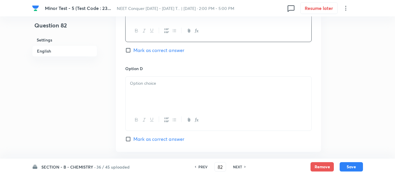
scroll to position [495, 0]
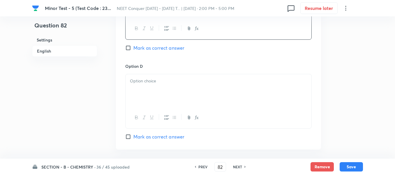
click at [174, 93] on div at bounding box center [219, 90] width 186 height 33
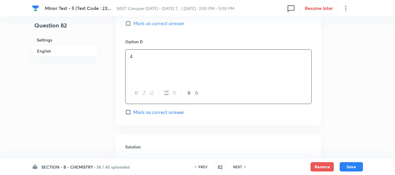
scroll to position [554, 0]
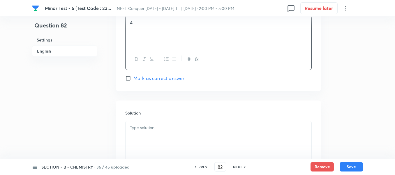
click at [168, 124] on div at bounding box center [219, 137] width 186 height 33
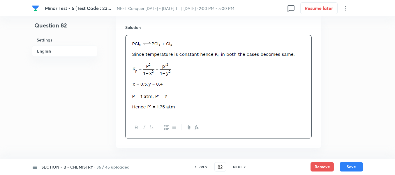
scroll to position [663, 0]
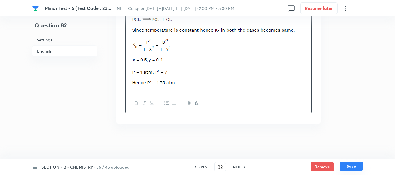
click at [352, 158] on button "Save" at bounding box center [351, 165] width 23 height 9
type input "83"
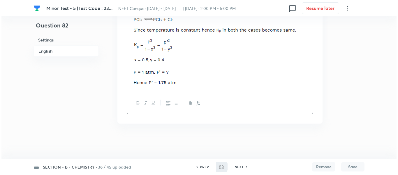
scroll to position [0, 0]
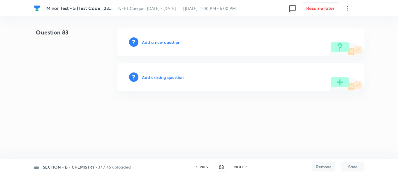
click at [163, 37] on div "Add a new question" at bounding box center [240, 42] width 247 height 28
click at [163, 40] on h6 "Add a new question" at bounding box center [161, 42] width 38 height 6
click at [163, 40] on h6 "Choose a question type" at bounding box center [164, 42] width 45 height 6
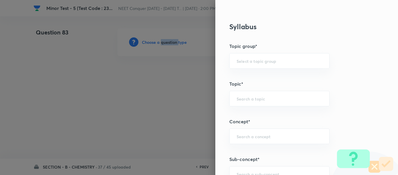
scroll to position [262, 0]
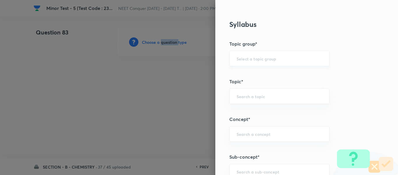
click at [253, 53] on div "​" at bounding box center [279, 58] width 100 height 15
click at [252, 59] on input "text" at bounding box center [280, 59] width 86 height 6
click at [253, 75] on li "Chemistry" at bounding box center [275, 75] width 100 height 10
type input "Chemistry"
click at [251, 97] on input "text" at bounding box center [280, 96] width 86 height 6
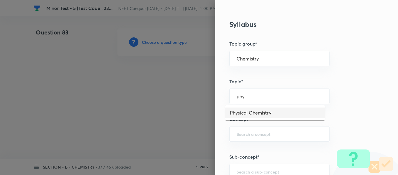
click at [245, 115] on li "Physical Chemistry" at bounding box center [275, 112] width 100 height 10
type input "Physical Chemistry"
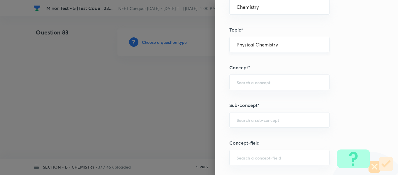
scroll to position [320, 0]
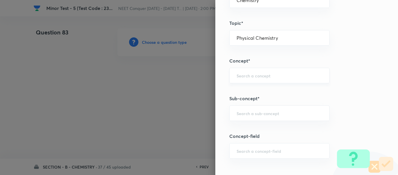
click at [270, 80] on div "​" at bounding box center [279, 75] width 100 height 15
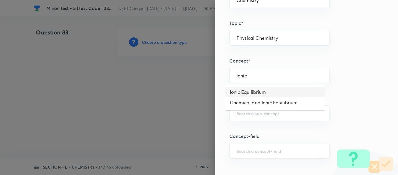
click at [251, 90] on li "Ionic Equilibrium" at bounding box center [275, 92] width 100 height 10
type input "Ionic Equilibrium"
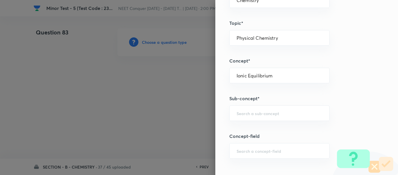
click at [264, 121] on div "Question settings Question type* Single choice correct Number of options* 2 3 4…" at bounding box center [306, 87] width 183 height 175
click at [263, 118] on div "​" at bounding box center [279, 112] width 100 height 15
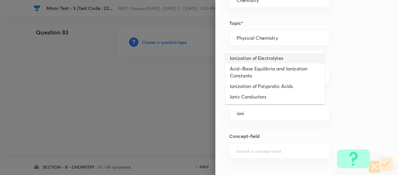
click at [285, 59] on li "Ionization of Electrolytes" at bounding box center [275, 58] width 100 height 10
type input "Ionization of Electrolytes"
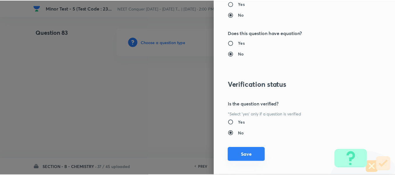
scroll to position [659, 0]
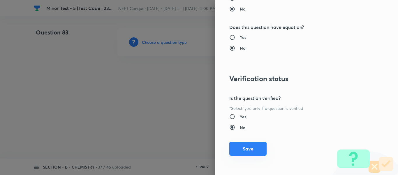
click at [251, 147] on button "Save" at bounding box center [247, 148] width 37 height 14
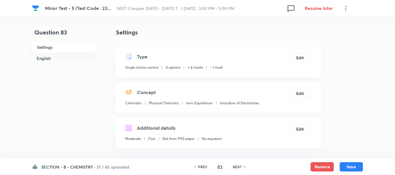
scroll to position [117, 0]
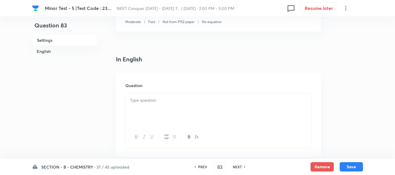
click at [198, 118] on div at bounding box center [219, 109] width 186 height 33
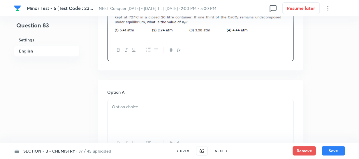
scroll to position [233, 0]
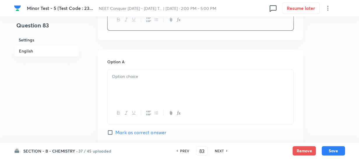
click at [157, 79] on p at bounding box center [200, 76] width 177 height 7
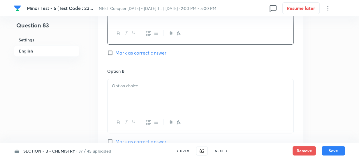
click at [159, 89] on div at bounding box center [201, 95] width 186 height 33
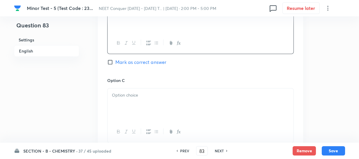
scroll to position [392, 0]
drag, startPoint x: 137, startPoint y: 63, endPoint x: 136, endPoint y: 66, distance: 3.7
click at [137, 64] on span "Mark as correct answer" at bounding box center [140, 61] width 51 height 7
click at [115, 64] on input "Mark as correct answer" at bounding box center [111, 62] width 8 height 6
checkbox input "true"
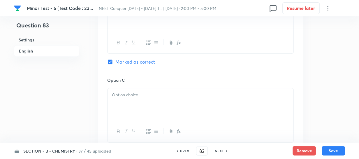
click at [133, 99] on div at bounding box center [201, 104] width 186 height 33
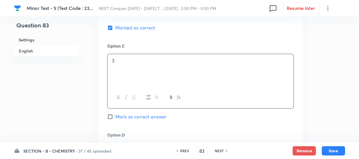
scroll to position [472, 0]
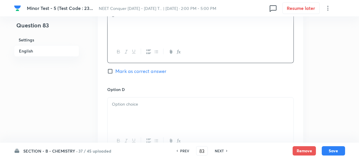
click at [143, 106] on p at bounding box center [200, 104] width 177 height 7
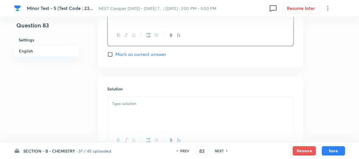
scroll to position [578, 0]
click at [147, 108] on div at bounding box center [201, 112] width 186 height 33
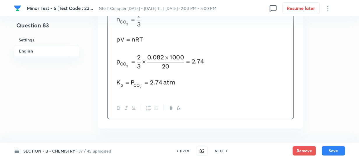
scroll to position [710, 0]
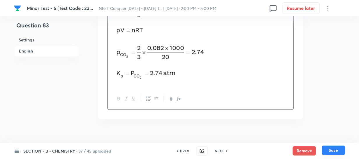
click at [334, 147] on button "Save" at bounding box center [333, 149] width 23 height 9
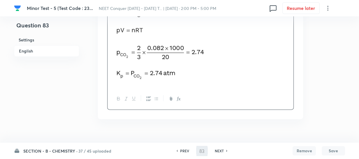
type input "84"
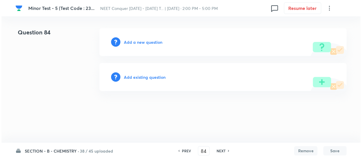
scroll to position [0, 0]
click at [140, 40] on h6 "Add a new question" at bounding box center [143, 42] width 38 height 6
click at [140, 40] on h6 "Choose a question type" at bounding box center [146, 42] width 45 height 6
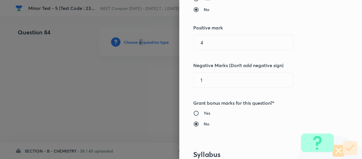
scroll to position [265, 0]
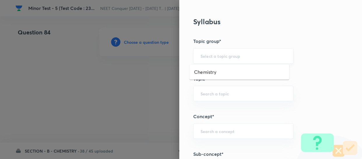
click at [202, 57] on input "text" at bounding box center [243, 56] width 86 height 6
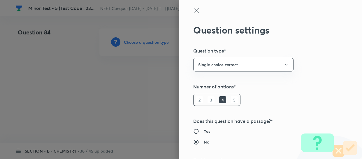
scroll to position [0, 0]
click at [195, 10] on icon at bounding box center [196, 10] width 7 height 7
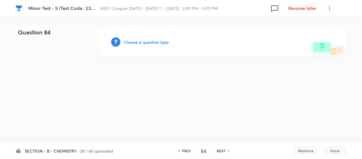
click at [141, 39] on h6 "Choose a question type" at bounding box center [146, 42] width 45 height 6
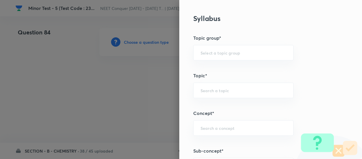
scroll to position [265, 0]
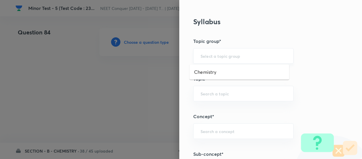
click at [216, 55] on input "text" at bounding box center [243, 56] width 86 height 6
click at [215, 73] on li "Chemistry" at bounding box center [239, 72] width 100 height 10
type input "Chemistry"
click at [218, 95] on input "text" at bounding box center [243, 94] width 86 height 6
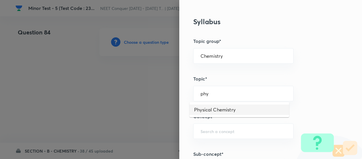
click at [212, 111] on li "Physical Chemistry" at bounding box center [239, 109] width 100 height 10
type input "Physical Chemistry"
click at [210, 128] on input "text" at bounding box center [243, 131] width 86 height 6
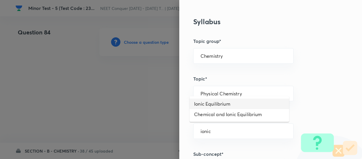
click at [223, 101] on li "Ionic Equilibrium" at bounding box center [239, 103] width 100 height 10
type input "Ionic Equilibrium"
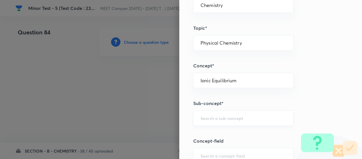
scroll to position [318, 0]
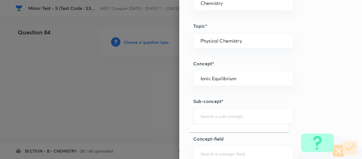
click at [215, 116] on input "text" at bounding box center [243, 116] width 86 height 6
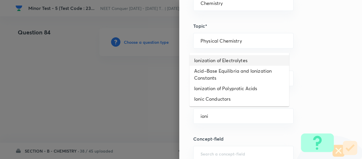
click at [235, 62] on li "Ionization of Electrolytes" at bounding box center [239, 60] width 100 height 10
type input "Ionization of Electrolytes"
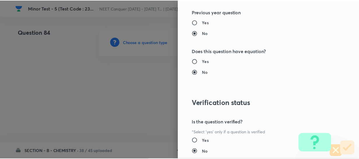
scroll to position [674, 0]
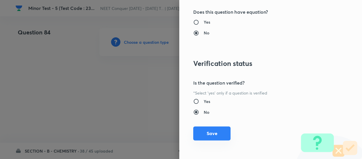
click at [212, 133] on button "Save" at bounding box center [211, 133] width 37 height 14
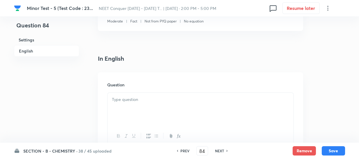
scroll to position [159, 0]
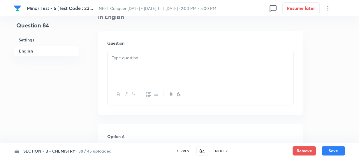
click at [169, 74] on div at bounding box center [201, 67] width 186 height 33
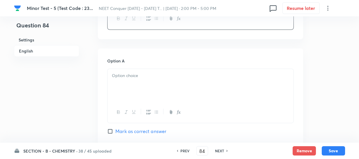
scroll to position [238, 0]
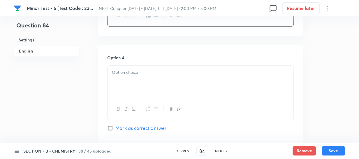
click at [142, 84] on div at bounding box center [201, 82] width 186 height 33
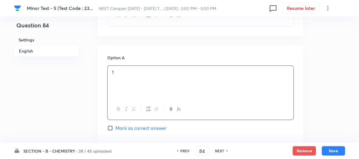
click at [119, 124] on div "Option A 1 Mark as correct answer" at bounding box center [200, 98] width 186 height 89
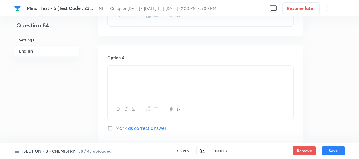
drag, startPoint x: 118, startPoint y: 126, endPoint x: 160, endPoint y: 105, distance: 46.9
click at [119, 126] on span "Mark as correct answer" at bounding box center [140, 127] width 51 height 7
click at [115, 126] on input "Mark as correct answer" at bounding box center [111, 128] width 8 height 6
checkbox input "true"
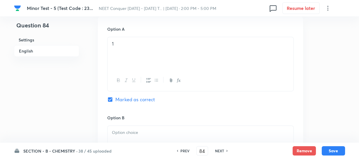
scroll to position [344, 0]
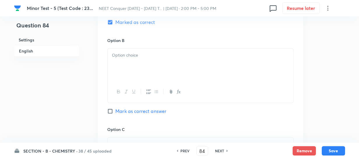
click at [144, 70] on div at bounding box center [201, 64] width 186 height 33
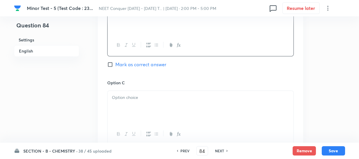
scroll to position [450, 0]
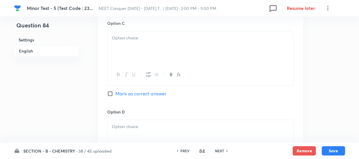
click at [147, 55] on div at bounding box center [201, 47] width 186 height 33
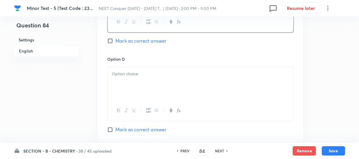
scroll to position [503, 0]
click at [144, 84] on div at bounding box center [201, 83] width 186 height 33
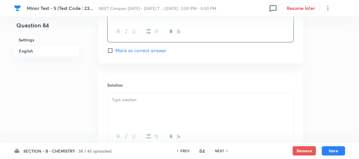
scroll to position [583, 0]
click at [153, 103] on div at bounding box center [201, 108] width 186 height 33
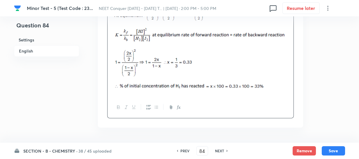
scroll to position [726, 0]
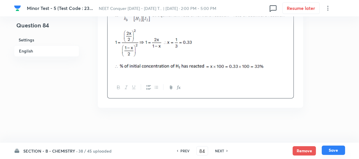
click at [331, 149] on button "Save" at bounding box center [333, 149] width 23 height 9
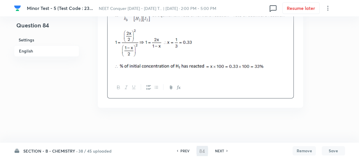
type input "85"
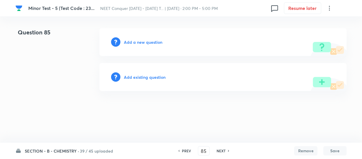
click at [138, 42] on h6 "Add a new question" at bounding box center [143, 42] width 38 height 6
click at [138, 42] on h6 "Choose a question type" at bounding box center [146, 42] width 45 height 6
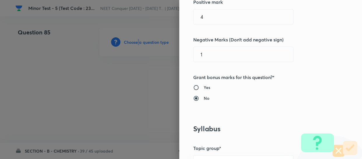
scroll to position [212, 0]
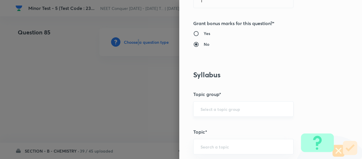
click at [224, 105] on div "​" at bounding box center [243, 108] width 100 height 15
click at [213, 125] on li "Chemistry" at bounding box center [239, 125] width 100 height 10
type input "Chemistry"
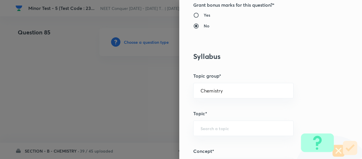
scroll to position [238, 0]
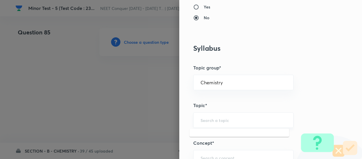
click at [214, 118] on input "text" at bounding box center [243, 120] width 86 height 6
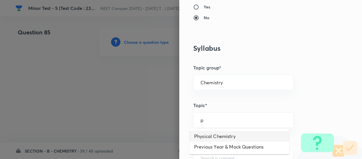
click at [216, 136] on li "Physical Chemistry" at bounding box center [239, 136] width 100 height 10
type input "Physical Chemistry"
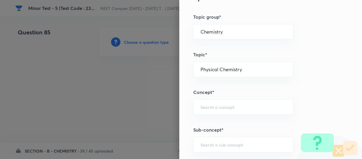
scroll to position [291, 0]
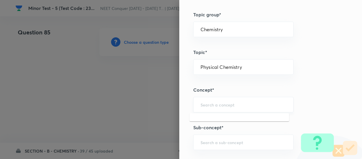
click at [210, 104] on input "text" at bounding box center [243, 105] width 86 height 6
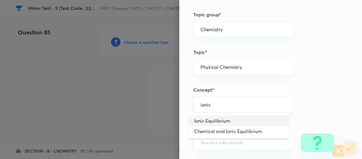
click at [213, 123] on li "Ionic Equilibrium" at bounding box center [239, 120] width 100 height 10
type input "Ionic Equilibrium"
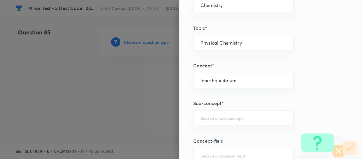
scroll to position [344, 0]
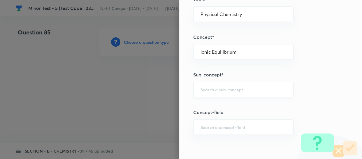
click at [227, 93] on div "​" at bounding box center [243, 89] width 100 height 15
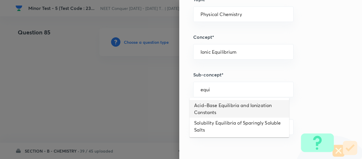
click at [246, 110] on li "Acid–Base Equilibria and Ionization Constants" at bounding box center [239, 108] width 100 height 17
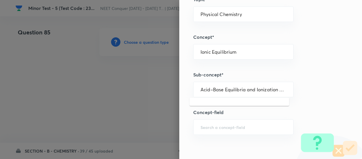
drag, startPoint x: 279, startPoint y: 86, endPoint x: 186, endPoint y: 99, distance: 93.9
click at [186, 99] on div "Question settings Question type* Single choice correct Number of options* 2 3 4…" at bounding box center [270, 79] width 183 height 159
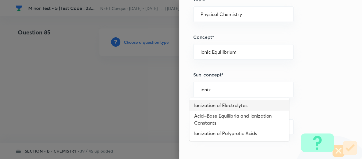
click at [215, 104] on li "Ionization of Electrolytes" at bounding box center [239, 105] width 100 height 10
type input "Ionization of Electrolytes"
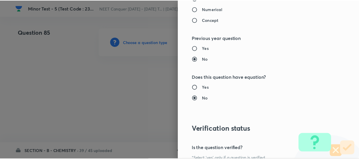
scroll to position [674, 0]
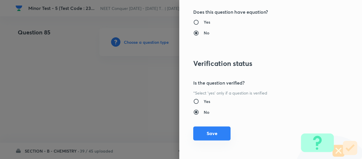
click at [218, 134] on button "Save" at bounding box center [211, 133] width 37 height 14
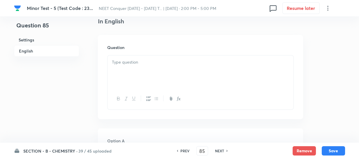
scroll to position [159, 0]
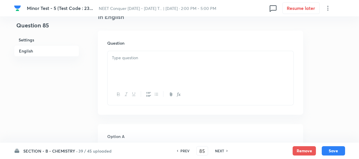
click at [188, 68] on div at bounding box center [201, 67] width 186 height 33
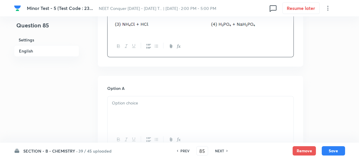
scroll to position [238, 0]
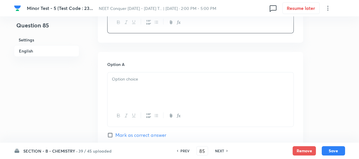
click at [131, 95] on div at bounding box center [201, 88] width 186 height 33
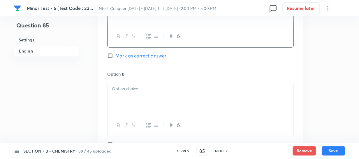
click at [115, 108] on div at bounding box center [201, 98] width 186 height 33
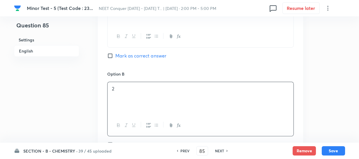
scroll to position [371, 0]
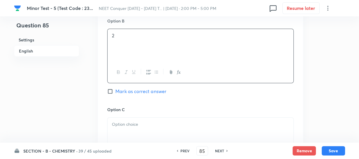
click at [130, 124] on p at bounding box center [200, 124] width 177 height 7
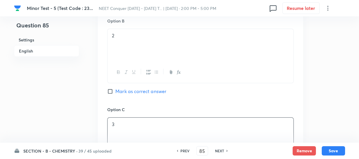
scroll to position [424, 0]
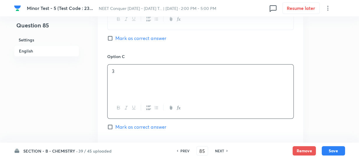
click at [122, 124] on span "Mark as correct answer" at bounding box center [140, 126] width 51 height 7
click at [115, 124] on input "Mark as correct answer" at bounding box center [111, 127] width 8 height 6
checkbox input "true"
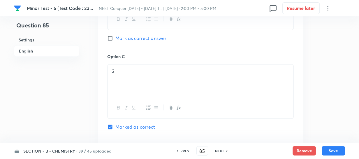
scroll to position [477, 0]
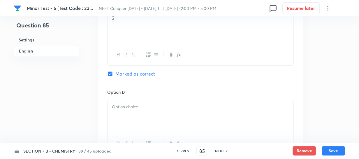
click at [146, 116] on div at bounding box center [201, 116] width 186 height 33
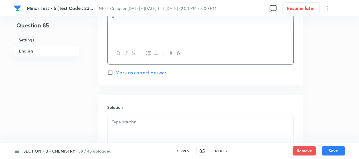
scroll to position [583, 0]
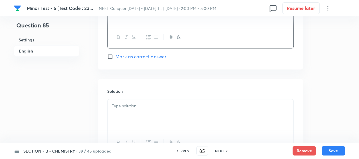
click at [152, 116] on div at bounding box center [201, 115] width 186 height 33
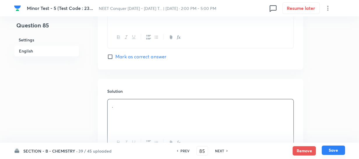
click at [331, 150] on button "Save" at bounding box center [333, 149] width 23 height 9
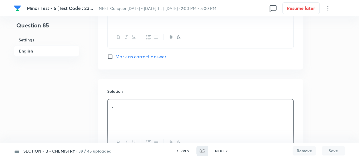
type input "86"
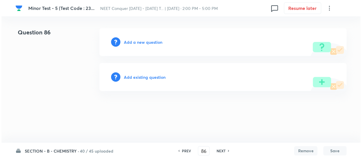
scroll to position [0, 0]
click at [139, 44] on h6 "Add a new question" at bounding box center [143, 42] width 38 height 6
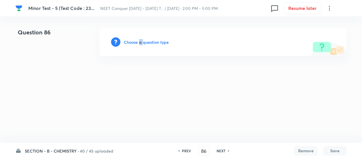
click at [139, 44] on h6 "Choose a question type" at bounding box center [146, 42] width 45 height 6
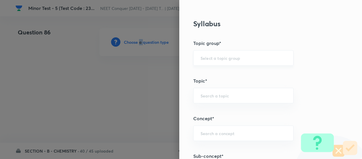
scroll to position [265, 0]
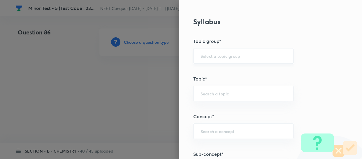
click at [220, 55] on input "text" at bounding box center [243, 56] width 86 height 6
drag, startPoint x: 221, startPoint y: 71, endPoint x: 220, endPoint y: 96, distance: 24.5
click at [221, 72] on li "Chemistry" at bounding box center [239, 72] width 100 height 10
type input "Chemistry"
click at [218, 100] on div "​" at bounding box center [243, 93] width 100 height 15
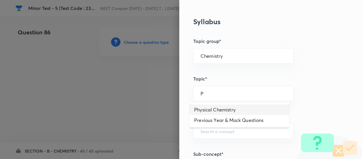
click at [211, 107] on li "Physical Chemistry" at bounding box center [239, 109] width 100 height 10
type input "Physical Chemistry"
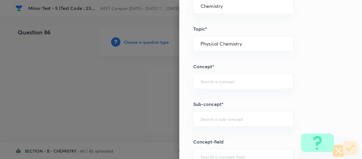
scroll to position [318, 0]
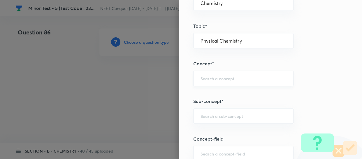
click at [219, 80] on div "​" at bounding box center [243, 78] width 100 height 15
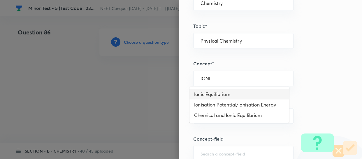
click at [220, 99] on li "Ionic Equilibrium" at bounding box center [239, 94] width 100 height 10
type input "Ionic Equilibrium"
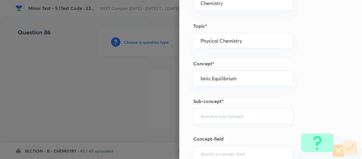
click at [222, 117] on input "text" at bounding box center [243, 116] width 86 height 6
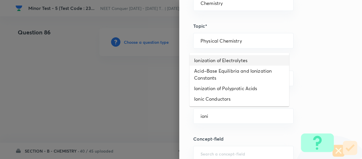
click at [216, 64] on li "Ionization of Electrolytes" at bounding box center [239, 60] width 100 height 10
type input "Ionization of Electrolytes"
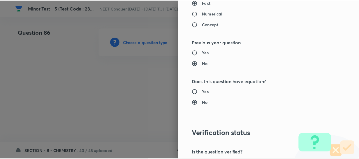
scroll to position [674, 0]
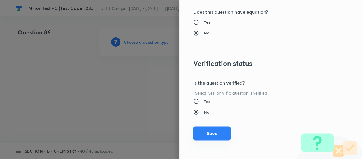
click at [210, 133] on button "Save" at bounding box center [211, 133] width 37 height 14
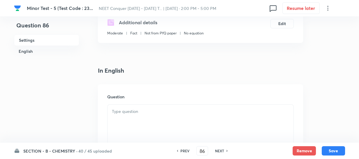
scroll to position [106, 0]
click at [159, 117] on div at bounding box center [201, 120] width 186 height 33
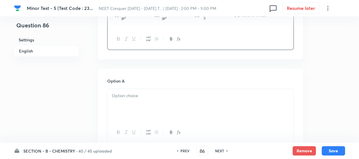
scroll to position [238, 0]
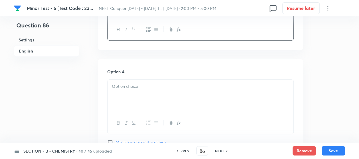
click at [180, 92] on div at bounding box center [201, 96] width 186 height 33
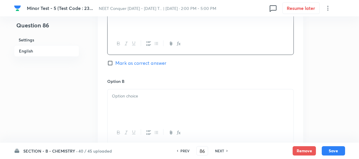
click at [154, 110] on div at bounding box center [201, 105] width 186 height 33
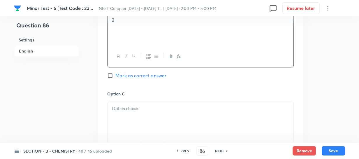
scroll to position [397, 0]
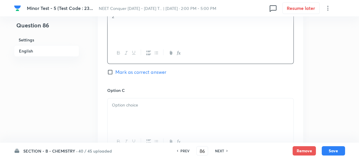
click at [131, 73] on span "Mark as correct answer" at bounding box center [140, 71] width 51 height 7
click at [115, 73] on input "Mark as correct answer" at bounding box center [111, 72] width 8 height 6
checkbox input "true"
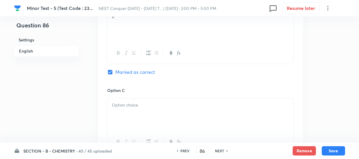
click at [133, 104] on p at bounding box center [200, 105] width 177 height 7
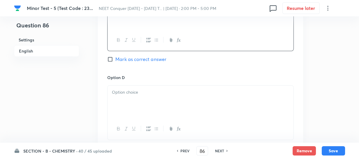
scroll to position [503, 0]
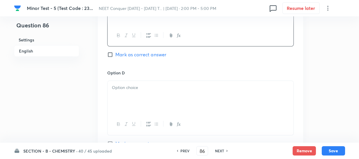
click at [132, 101] on div at bounding box center [201, 97] width 186 height 33
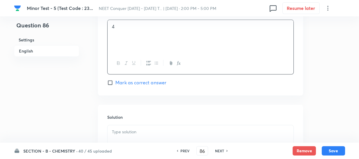
scroll to position [583, 0]
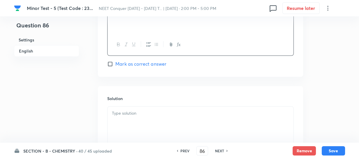
click at [137, 113] on p at bounding box center [200, 113] width 177 height 7
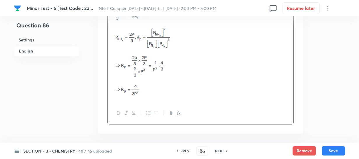
scroll to position [743, 0]
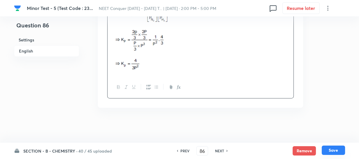
click at [332, 149] on button "Save" at bounding box center [333, 149] width 23 height 9
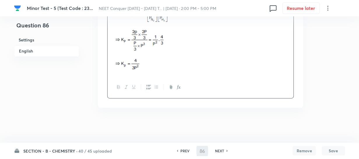
type input "87"
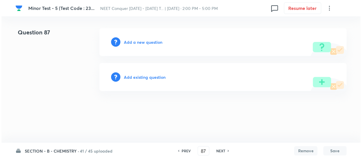
scroll to position [0, 0]
click at [142, 42] on h6 "Add a new question" at bounding box center [143, 42] width 38 height 6
click at [142, 42] on h6 "Choose a question type" at bounding box center [146, 42] width 45 height 6
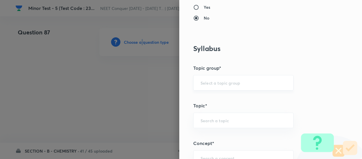
scroll to position [238, 0]
click at [220, 80] on input "text" at bounding box center [243, 83] width 86 height 6
click at [212, 96] on li "Chemistry" at bounding box center [239, 98] width 100 height 10
type input "Chemistry"
click at [208, 118] on input "text" at bounding box center [243, 120] width 86 height 6
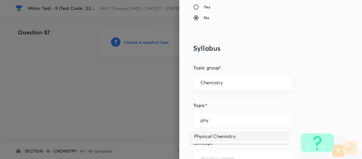
click at [211, 133] on li "Physical Chemistry" at bounding box center [239, 136] width 100 height 10
type input "Physical Chemistry"
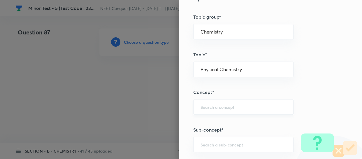
scroll to position [291, 0]
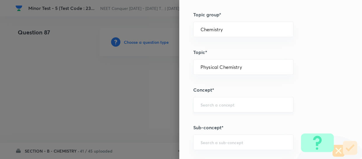
click at [215, 105] on input "text" at bounding box center [243, 105] width 86 height 6
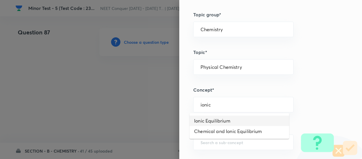
click at [217, 117] on li "Ionic Equilibrium" at bounding box center [239, 120] width 100 height 10
type input "Ionic Equilibrium"
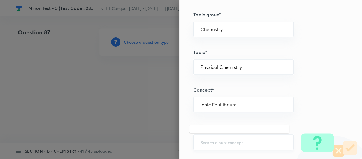
click at [221, 139] on input "text" at bounding box center [243, 142] width 86 height 6
type input "u"
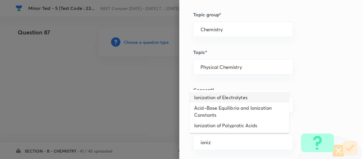
click at [213, 98] on li "Ionization of Electrolytes" at bounding box center [239, 97] width 100 height 10
type input "Ionization of Electrolytes"
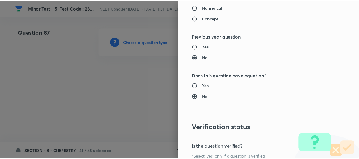
scroll to position [674, 0]
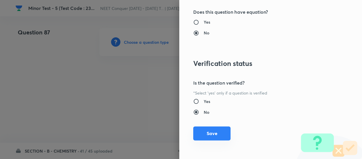
click at [198, 135] on button "Save" at bounding box center [211, 133] width 37 height 14
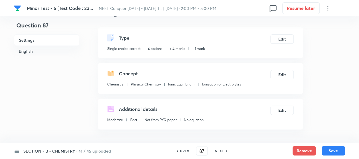
scroll to position [106, 0]
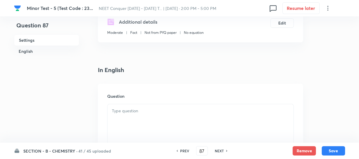
click at [148, 114] on div at bounding box center [201, 120] width 186 height 33
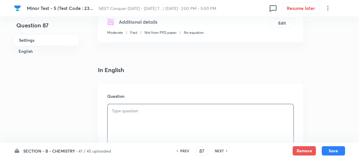
click at [142, 113] on p at bounding box center [200, 111] width 177 height 7
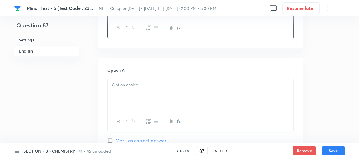
scroll to position [265, 0]
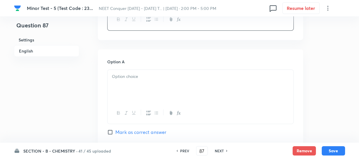
click at [174, 84] on div at bounding box center [201, 86] width 186 height 33
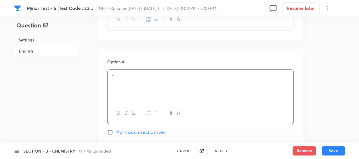
click at [135, 132] on span "Mark as correct answer" at bounding box center [140, 131] width 51 height 7
click at [115, 132] on input "Mark as correct answer" at bounding box center [111, 132] width 8 height 6
checkbox input "true"
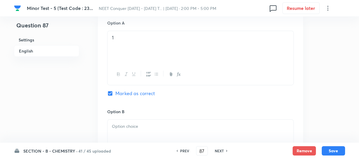
scroll to position [371, 0]
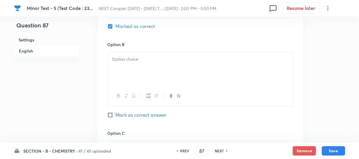
click at [140, 77] on div at bounding box center [201, 68] width 186 height 33
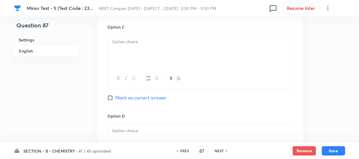
click at [140, 54] on div at bounding box center [201, 51] width 186 height 33
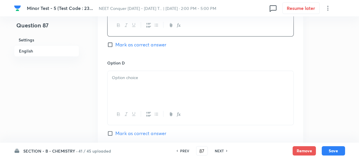
click at [141, 84] on div at bounding box center [201, 87] width 186 height 33
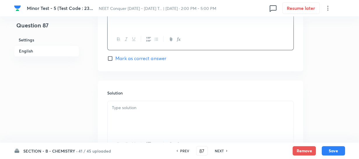
scroll to position [609, 0]
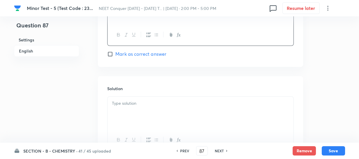
click at [134, 107] on div at bounding box center [201, 112] width 186 height 33
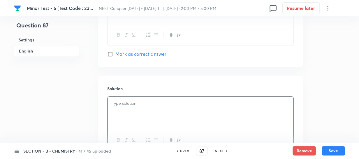
click at [186, 105] on p at bounding box center [200, 103] width 177 height 7
click at [330, 148] on button "Save" at bounding box center [333, 149] width 23 height 9
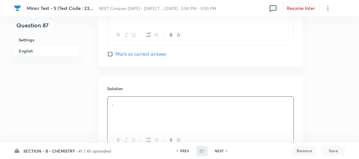
type input "88"
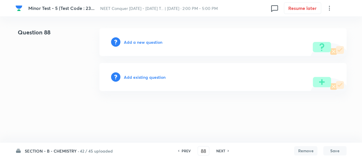
click at [142, 41] on h6 "Add a new question" at bounding box center [143, 42] width 38 height 6
click at [142, 41] on h6 "Choose a question type" at bounding box center [146, 42] width 45 height 6
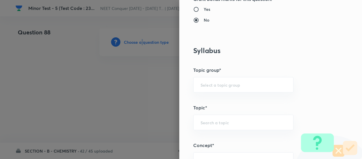
scroll to position [238, 0]
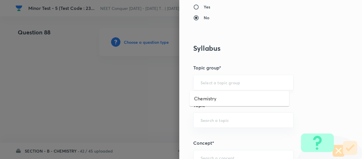
click at [224, 80] on input "text" at bounding box center [243, 83] width 86 height 6
click at [212, 100] on li "Chemistry" at bounding box center [239, 98] width 100 height 10
type input "Chemistry"
click at [215, 119] on input "text" at bounding box center [243, 120] width 86 height 6
click at [209, 138] on li "Physical Chemistry" at bounding box center [239, 136] width 100 height 10
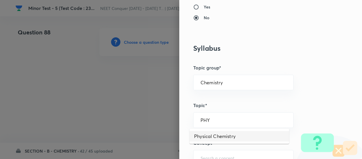
type input "Physical Chemistry"
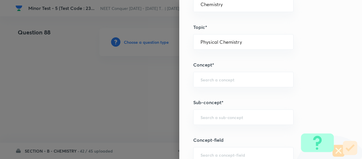
scroll to position [318, 0]
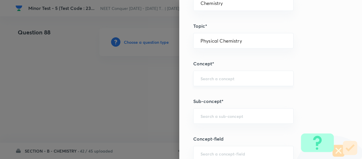
click at [232, 72] on div "​" at bounding box center [243, 78] width 100 height 15
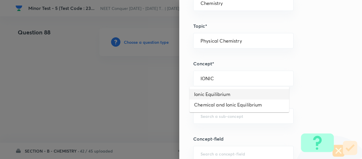
click at [232, 97] on li "Ionic Equilibrium" at bounding box center [239, 94] width 100 height 10
type input "Ionic Equilibrium"
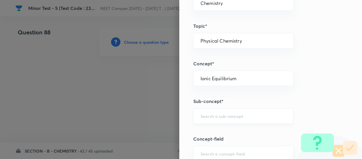
click at [230, 121] on div "​" at bounding box center [243, 115] width 100 height 15
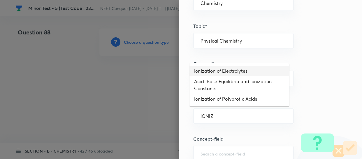
click at [210, 71] on li "Ionization of Electrolytes" at bounding box center [239, 71] width 100 height 10
type input "Ionization of Electrolytes"
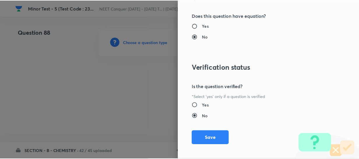
scroll to position [674, 0]
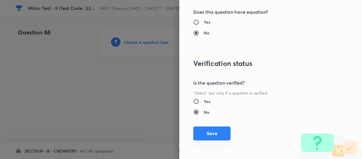
click at [211, 129] on button "Save" at bounding box center [211, 133] width 37 height 14
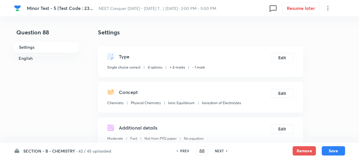
scroll to position [106, 0]
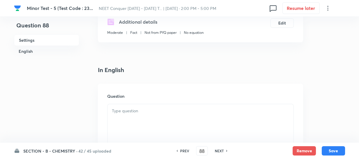
click at [154, 106] on div at bounding box center [201, 120] width 186 height 33
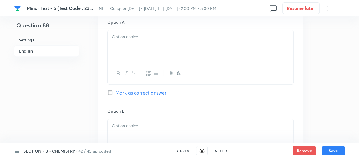
scroll to position [291, 0]
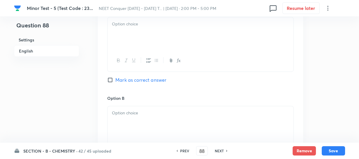
click at [173, 29] on div at bounding box center [201, 33] width 186 height 33
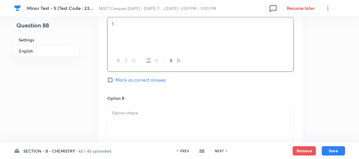
scroll to position [344, 0]
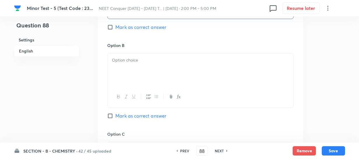
click at [151, 64] on div at bounding box center [201, 69] width 186 height 33
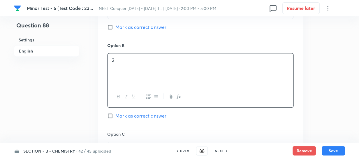
click at [125, 116] on span "Mark as correct answer" at bounding box center [140, 115] width 51 height 7
click at [115, 116] on input "Mark as correct answer" at bounding box center [111, 116] width 8 height 6
checkbox input "true"
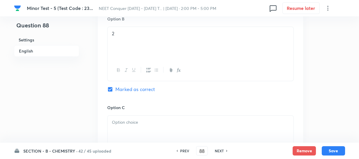
click at [130, 124] on p at bounding box center [200, 122] width 177 height 7
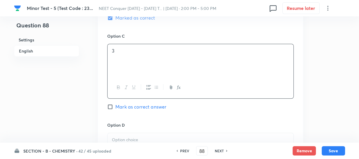
scroll to position [450, 0]
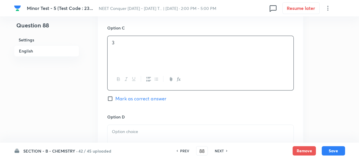
click at [137, 127] on div at bounding box center [201, 141] width 186 height 33
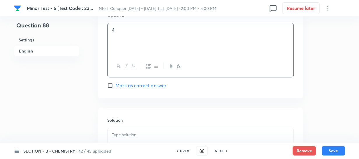
scroll to position [583, 0]
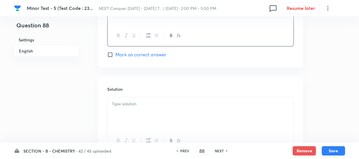
click at [153, 110] on div at bounding box center [201, 113] width 186 height 33
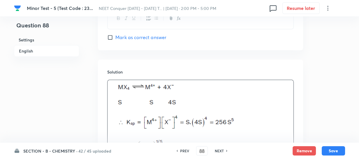
scroll to position [662, 0]
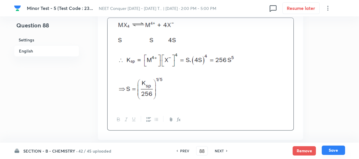
click at [329, 148] on button "Save" at bounding box center [333, 149] width 23 height 9
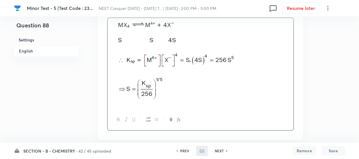
type input "89"
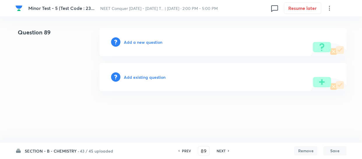
click at [134, 41] on h6 "Add a new question" at bounding box center [143, 42] width 38 height 6
click at [134, 41] on h6 "Choose a question type" at bounding box center [146, 42] width 45 height 6
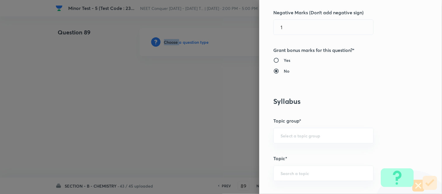
scroll to position [223, 0]
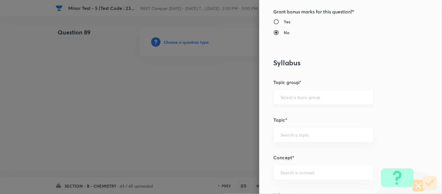
click at [294, 100] on input "text" at bounding box center [324, 97] width 86 height 6
click at [291, 114] on li "Chemistry" at bounding box center [319, 113] width 100 height 10
type input "Chemistry"
click at [292, 135] on input "text" at bounding box center [324, 135] width 86 height 6
click at [297, 147] on li "Physical Chemistry" at bounding box center [319, 151] width 100 height 10
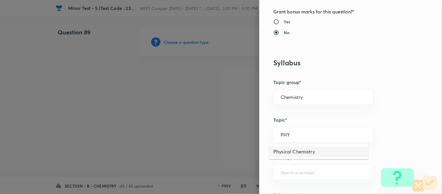
type input "Physical Chemistry"
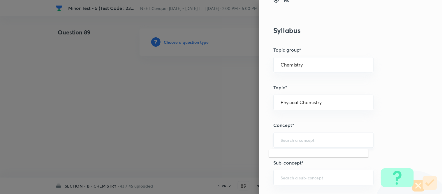
click at [299, 142] on input "text" at bounding box center [324, 140] width 86 height 6
click at [302, 152] on li "Ionic Equilibrium" at bounding box center [319, 156] width 100 height 10
type input "Ionic Equilibrium"
click at [287, 158] on input "text" at bounding box center [324, 178] width 86 height 6
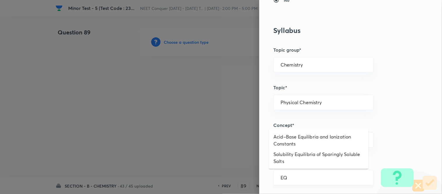
type input "E"
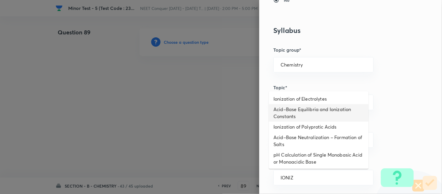
click at [289, 105] on li "Acid–Base Equilibria and Ionization Constants" at bounding box center [319, 112] width 100 height 17
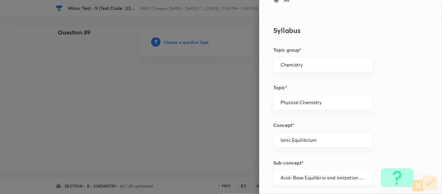
click at [316, 158] on input "Acid–Base Equilibria and Ionization Constants" at bounding box center [324, 178] width 86 height 6
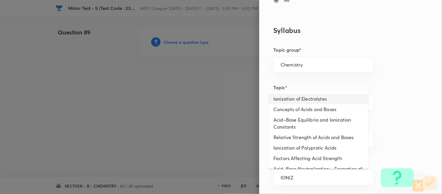
click at [292, 96] on div "Physical Chemistry ​" at bounding box center [323, 102] width 100 height 15
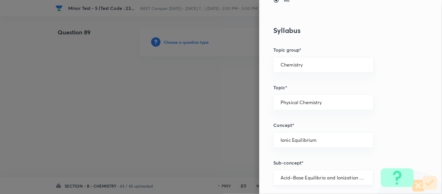
click at [296, 158] on input "Acid–Base Equilibria and Ionization Constants" at bounding box center [324, 178] width 86 height 6
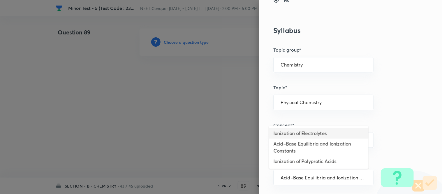
click at [301, 134] on li "Ionization of Electrolytes" at bounding box center [319, 133] width 100 height 10
type input "Ionization of Electrolytes"
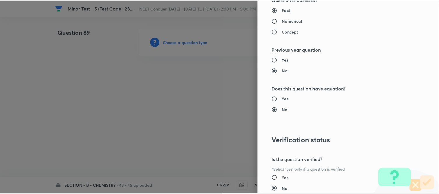
scroll to position [640, 0]
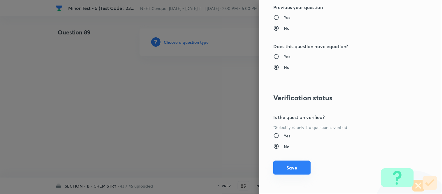
click at [290, 158] on button "Save" at bounding box center [291, 168] width 37 height 14
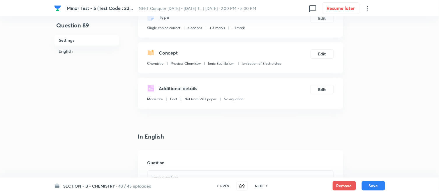
scroll to position [97, 0]
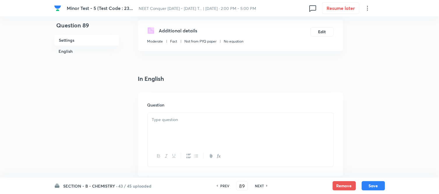
click at [204, 138] on div at bounding box center [241, 129] width 186 height 33
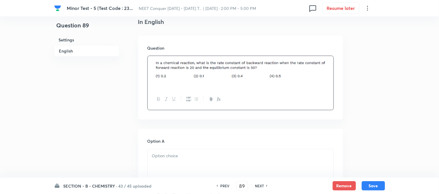
scroll to position [162, 0]
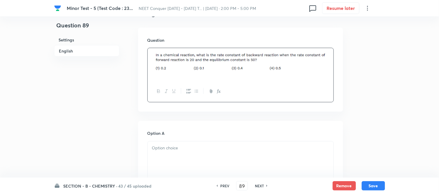
click at [177, 158] on div at bounding box center [241, 157] width 186 height 33
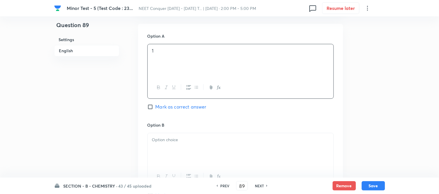
click at [183, 142] on p at bounding box center [240, 140] width 177 height 7
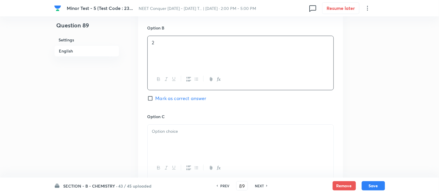
click at [194, 140] on div at bounding box center [241, 140] width 186 height 33
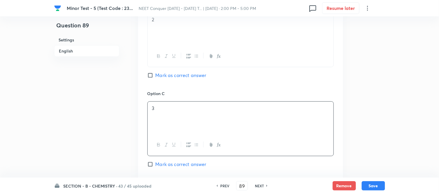
scroll to position [421, 0]
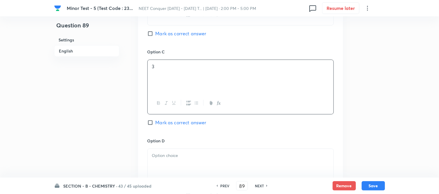
click at [165, 125] on span "Mark as correct answer" at bounding box center [181, 122] width 51 height 7
click at [156, 125] on input "Mark as correct answer" at bounding box center [151, 122] width 8 height 6
click at [167, 157] on p at bounding box center [240, 155] width 177 height 7
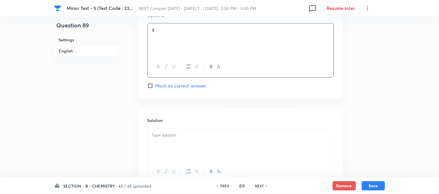
scroll to position [550, 0]
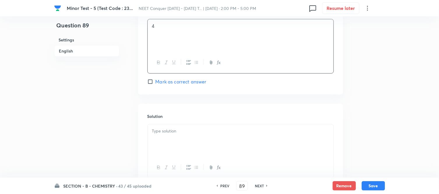
click at [186, 147] on div at bounding box center [241, 140] width 186 height 33
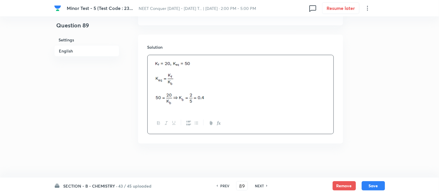
scroll to position [621, 0]
click at [362, 158] on button "Save" at bounding box center [373, 184] width 23 height 9
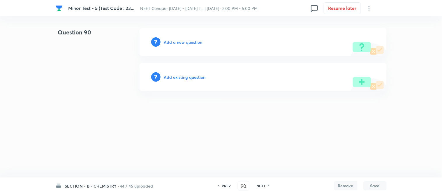
click at [182, 42] on h6 "Add a new question" at bounding box center [183, 42] width 38 height 6
click at [182, 42] on h6 "Choose a question type" at bounding box center [186, 42] width 45 height 6
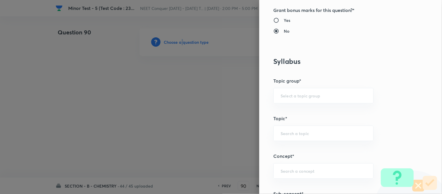
scroll to position [226, 0]
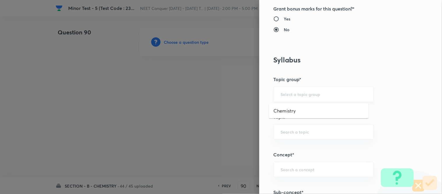
click at [281, 95] on input "text" at bounding box center [324, 94] width 86 height 6
click at [282, 110] on li "Chemistry" at bounding box center [319, 110] width 100 height 10
click at [286, 130] on input "text" at bounding box center [324, 132] width 86 height 6
drag, startPoint x: 290, startPoint y: 144, endPoint x: 298, endPoint y: 152, distance: 11.3
click at [290, 145] on li "Physical Chemistry" at bounding box center [319, 148] width 100 height 10
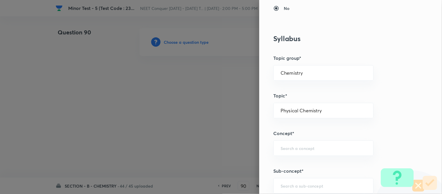
scroll to position [259, 0]
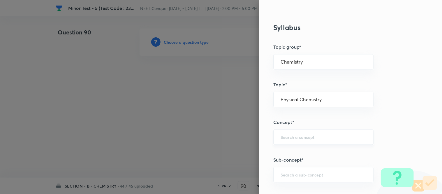
click at [298, 136] on div "​" at bounding box center [323, 136] width 100 height 15
click at [292, 156] on h5 "Sub-concept*" at bounding box center [340, 159] width 135 height 7
click at [308, 136] on input "text" at bounding box center [324, 137] width 86 height 6
click at [296, 151] on li "Ionic Equilibrium" at bounding box center [319, 154] width 100 height 10
click at [297, 158] on div "​" at bounding box center [323, 174] width 100 height 15
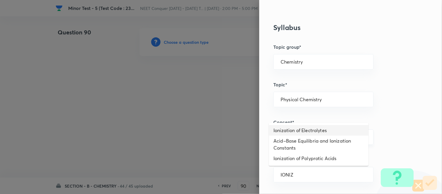
click at [307, 132] on li "Ionization of Electrolytes" at bounding box center [319, 130] width 100 height 10
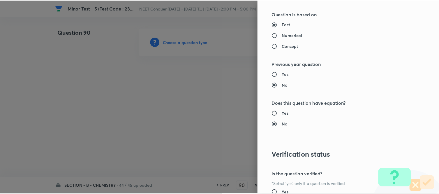
scroll to position [640, 0]
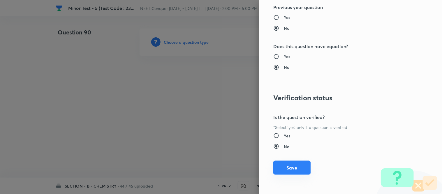
drag, startPoint x: 282, startPoint y: 170, endPoint x: 284, endPoint y: 167, distance: 3.6
click at [282, 158] on button "Save" at bounding box center [291, 168] width 37 height 14
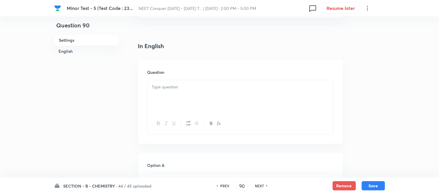
scroll to position [129, 0]
click at [194, 91] on div at bounding box center [241, 96] width 186 height 33
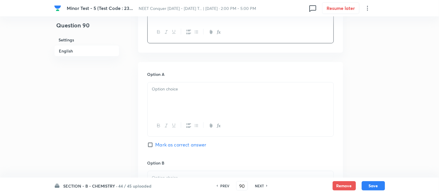
scroll to position [226, 0]
click at [184, 96] on div at bounding box center [241, 98] width 186 height 33
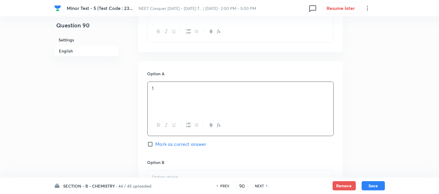
click at [151, 146] on input "Mark as correct answer" at bounding box center [151, 144] width 8 height 6
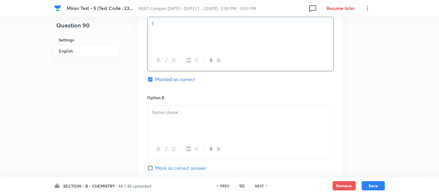
click at [177, 114] on p at bounding box center [240, 112] width 177 height 7
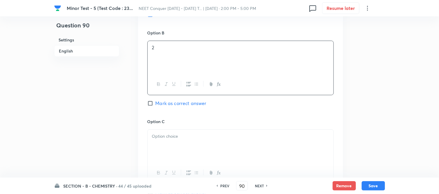
click at [179, 136] on p at bounding box center [240, 136] width 177 height 7
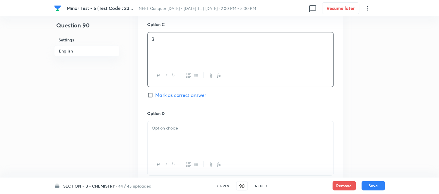
click at [182, 143] on div at bounding box center [241, 137] width 186 height 33
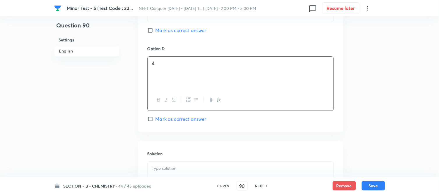
scroll to position [550, 0]
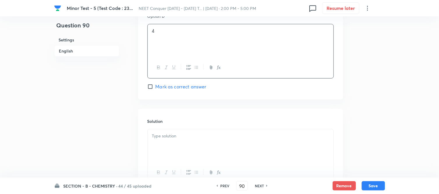
click at [188, 148] on div at bounding box center [241, 145] width 186 height 33
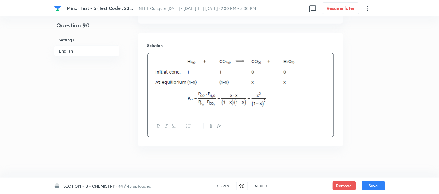
scroll to position [631, 0]
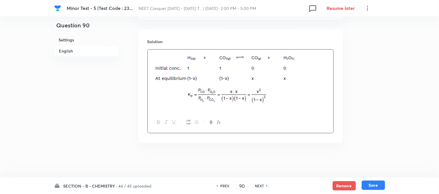
click at [362, 158] on button "Save" at bounding box center [373, 184] width 23 height 9
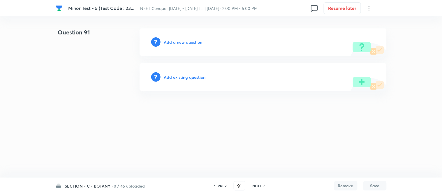
click at [256, 158] on h6 "NEXT" at bounding box center [256, 185] width 9 height 5
click at [222, 158] on h6 "PREV" at bounding box center [222, 185] width 9 height 5
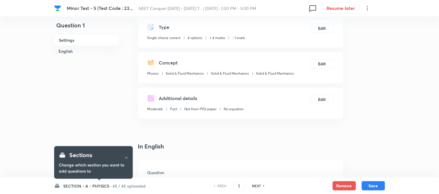
scroll to position [97, 0]
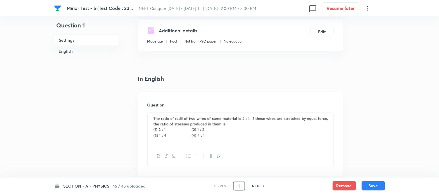
drag, startPoint x: 241, startPoint y: 187, endPoint x: 225, endPoint y: 185, distance: 16.4
click at [224, 185] on div "PREV 1 ​ NEXT" at bounding box center [239, 185] width 75 height 9
type input "45"
checkbox input "true"
click at [242, 185] on input "45" at bounding box center [239, 186] width 11 height 10
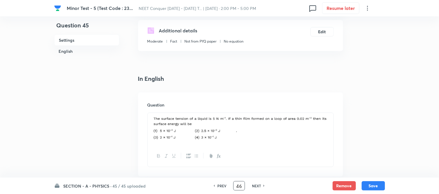
type input "46"
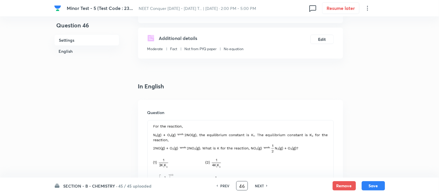
checkbox input "true"
drag, startPoint x: 245, startPoint y: 185, endPoint x: 226, endPoint y: 185, distance: 18.4
click at [226, 185] on div "PREV 46 ​ NEXT" at bounding box center [242, 185] width 75 height 9
type input "90"
checkbox input "false"
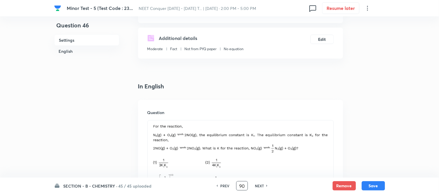
checkbox input "true"
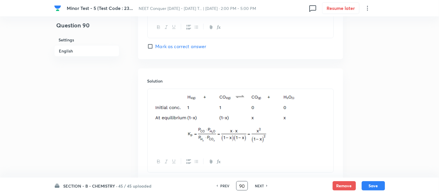
scroll to position [631, 0]
